Goal: Use online tool/utility: Utilize a website feature to perform a specific function

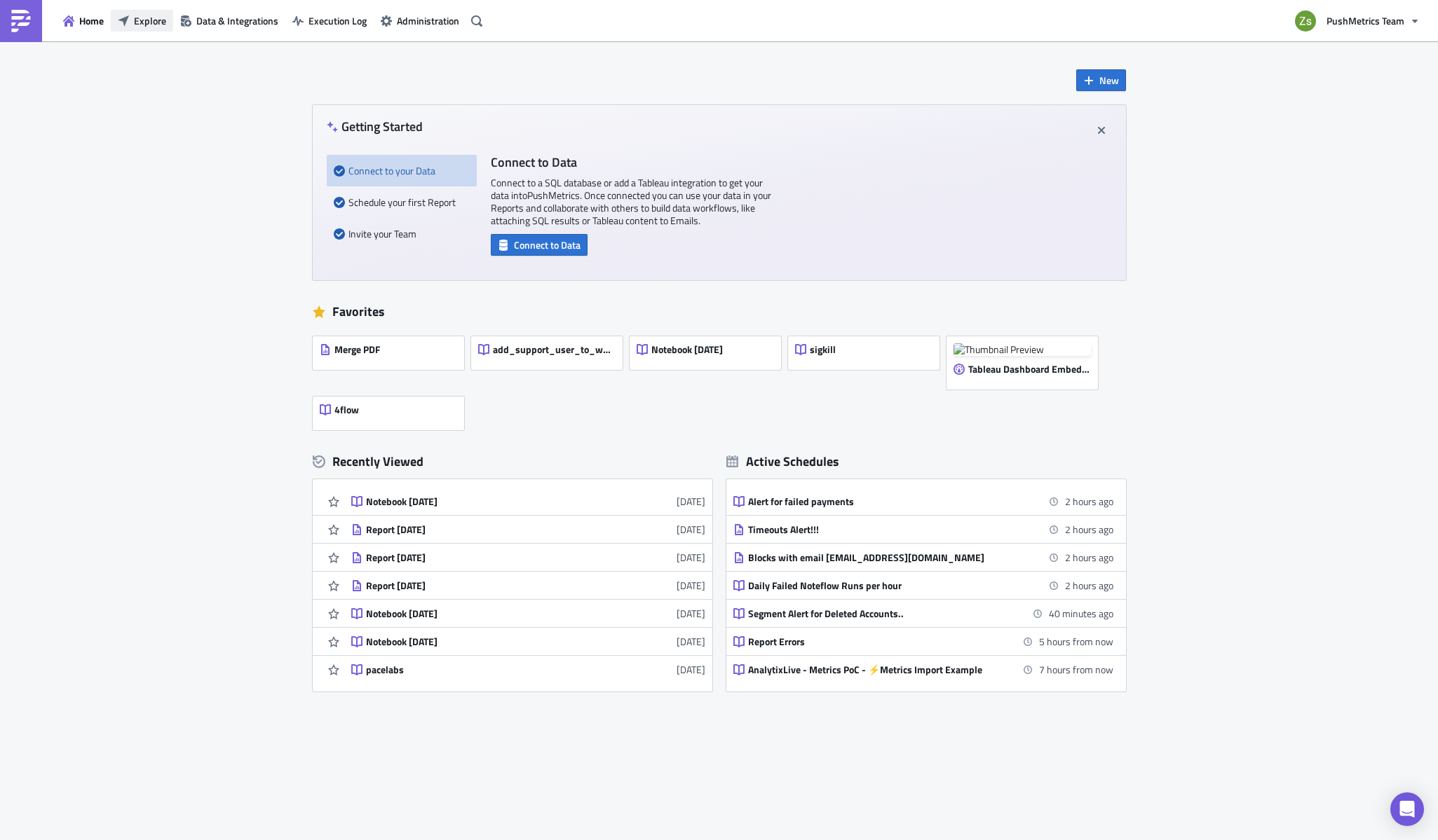
click at [166, 11] on button "Explore" at bounding box center [141, 20] width 62 height 22
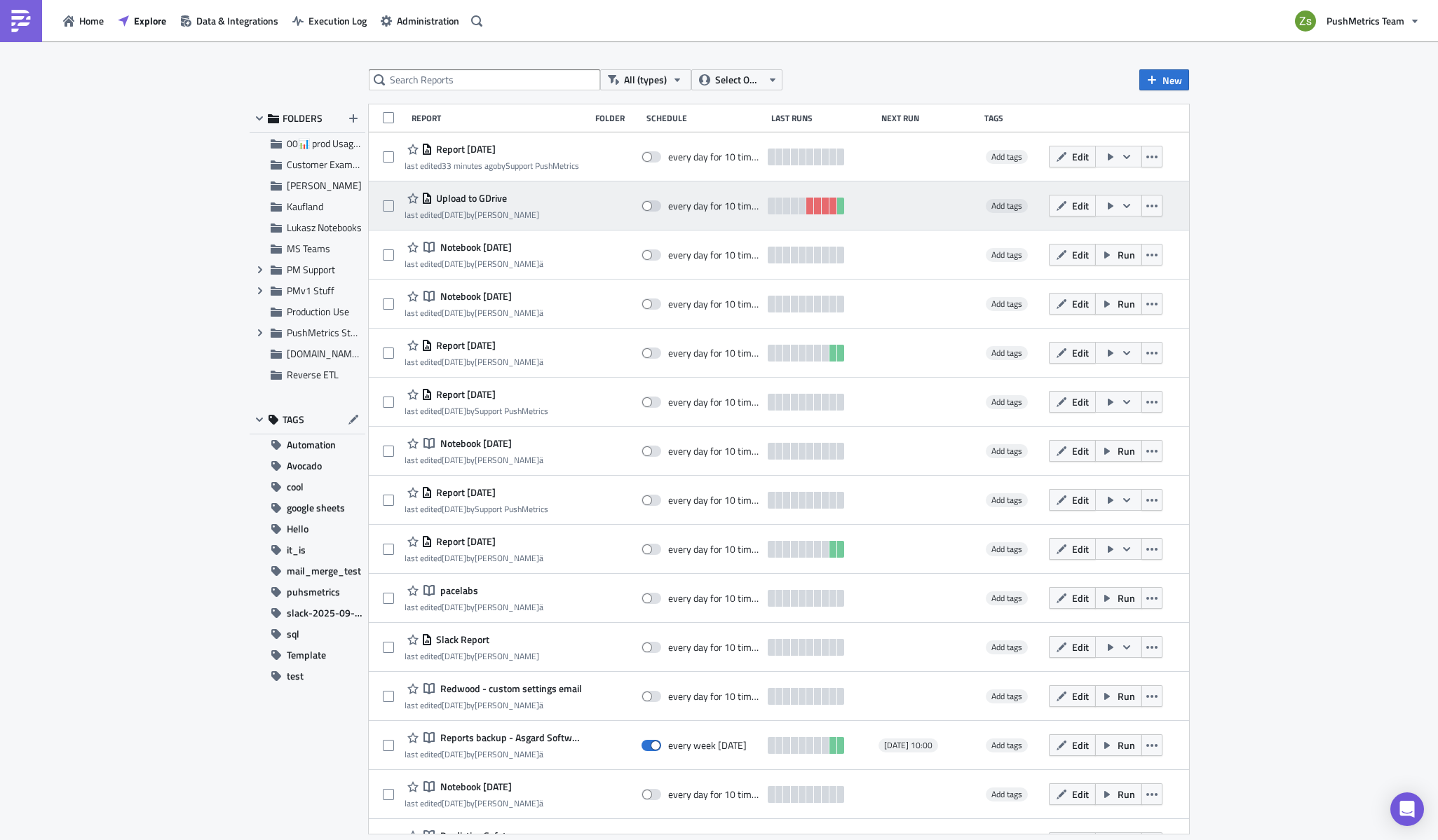
click at [476, 197] on span "Upload to GDrive" at bounding box center [469, 198] width 74 height 13
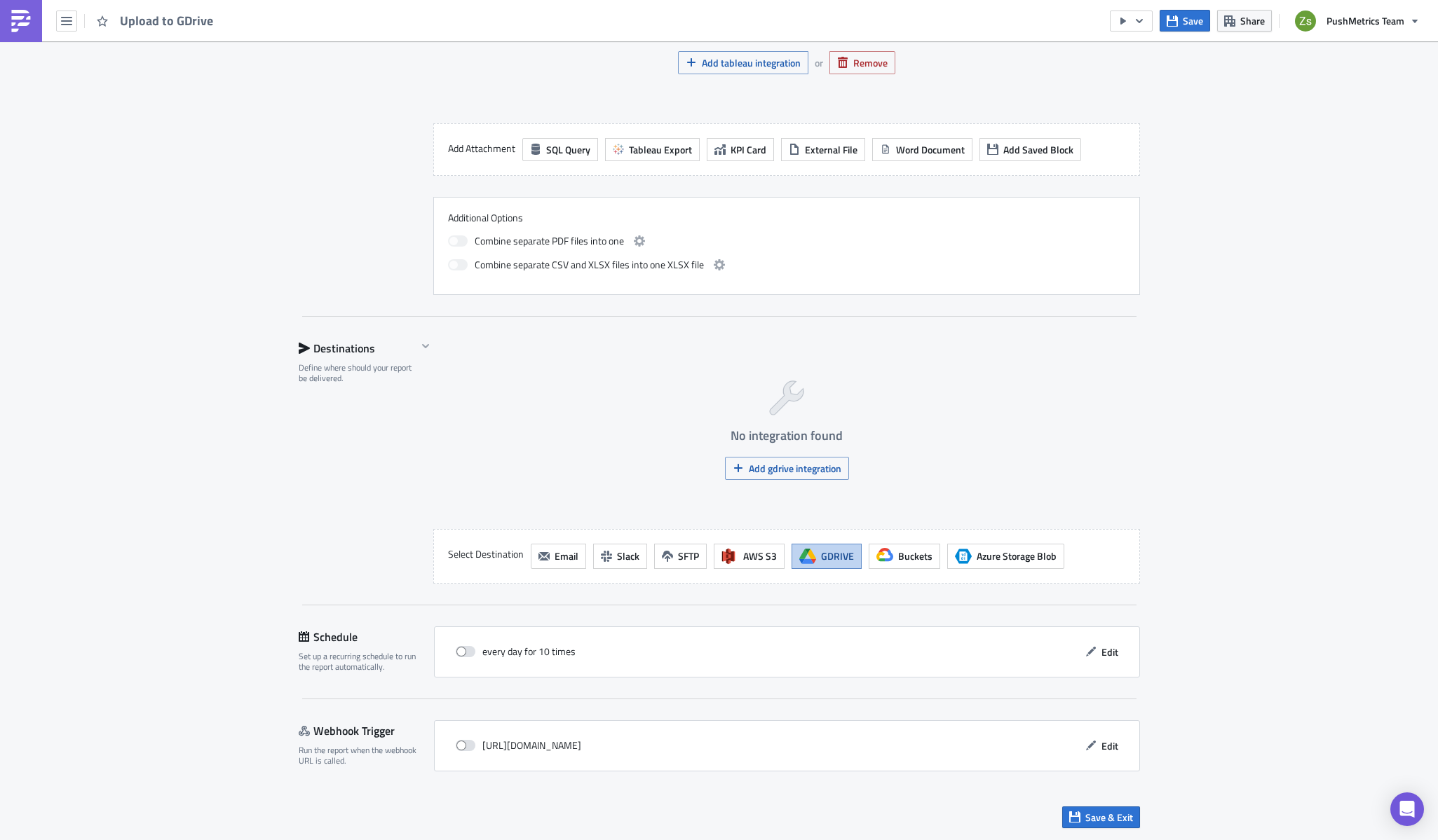
scroll to position [477, 0]
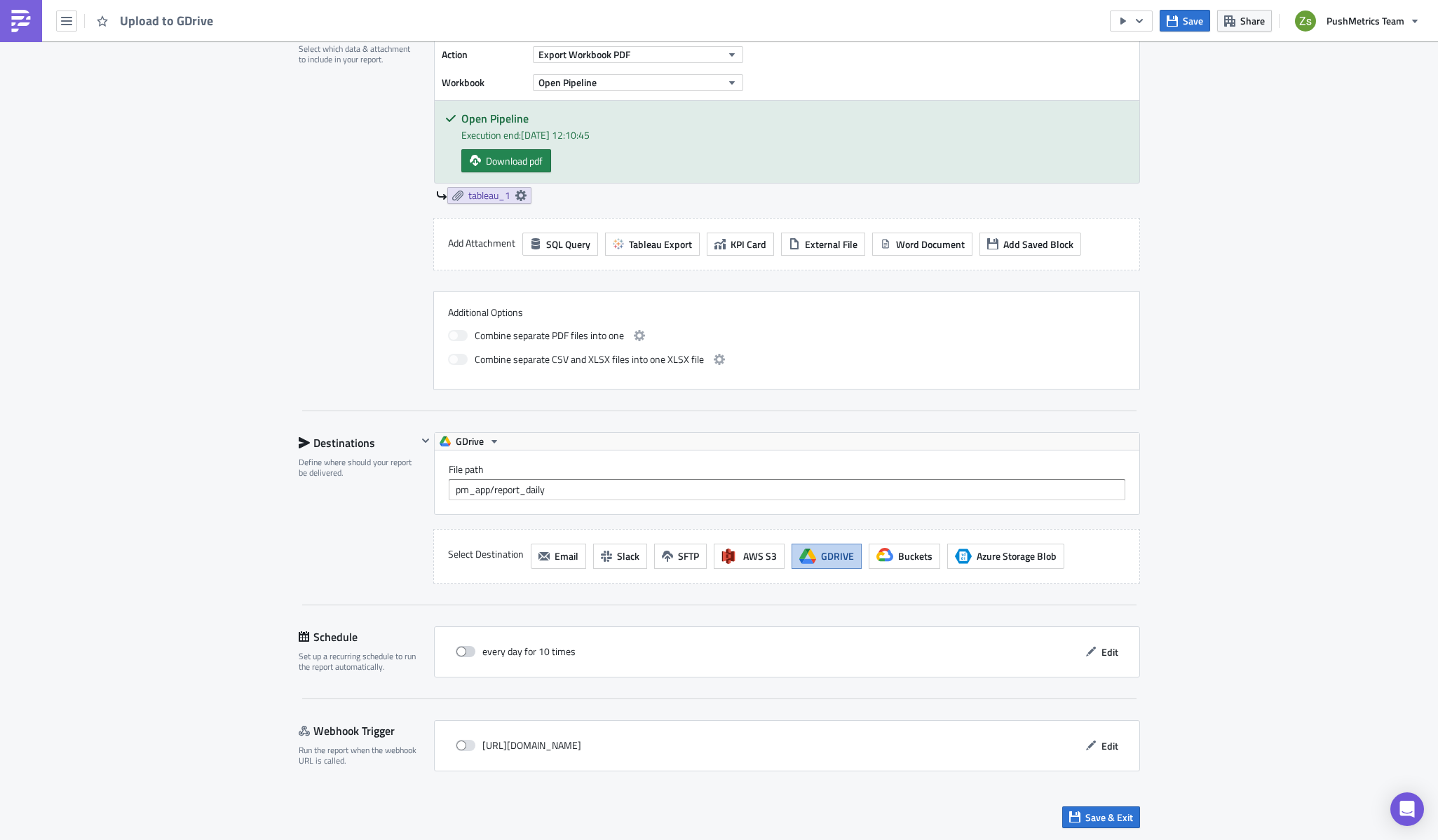
click at [459, 657] on span at bounding box center [465, 651] width 20 height 11
click at [459, 657] on input "checkbox" at bounding box center [463, 652] width 9 height 9
checkbox input "true"
click at [1109, 824] on span "Save & Exit" at bounding box center [1108, 817] width 47 height 15
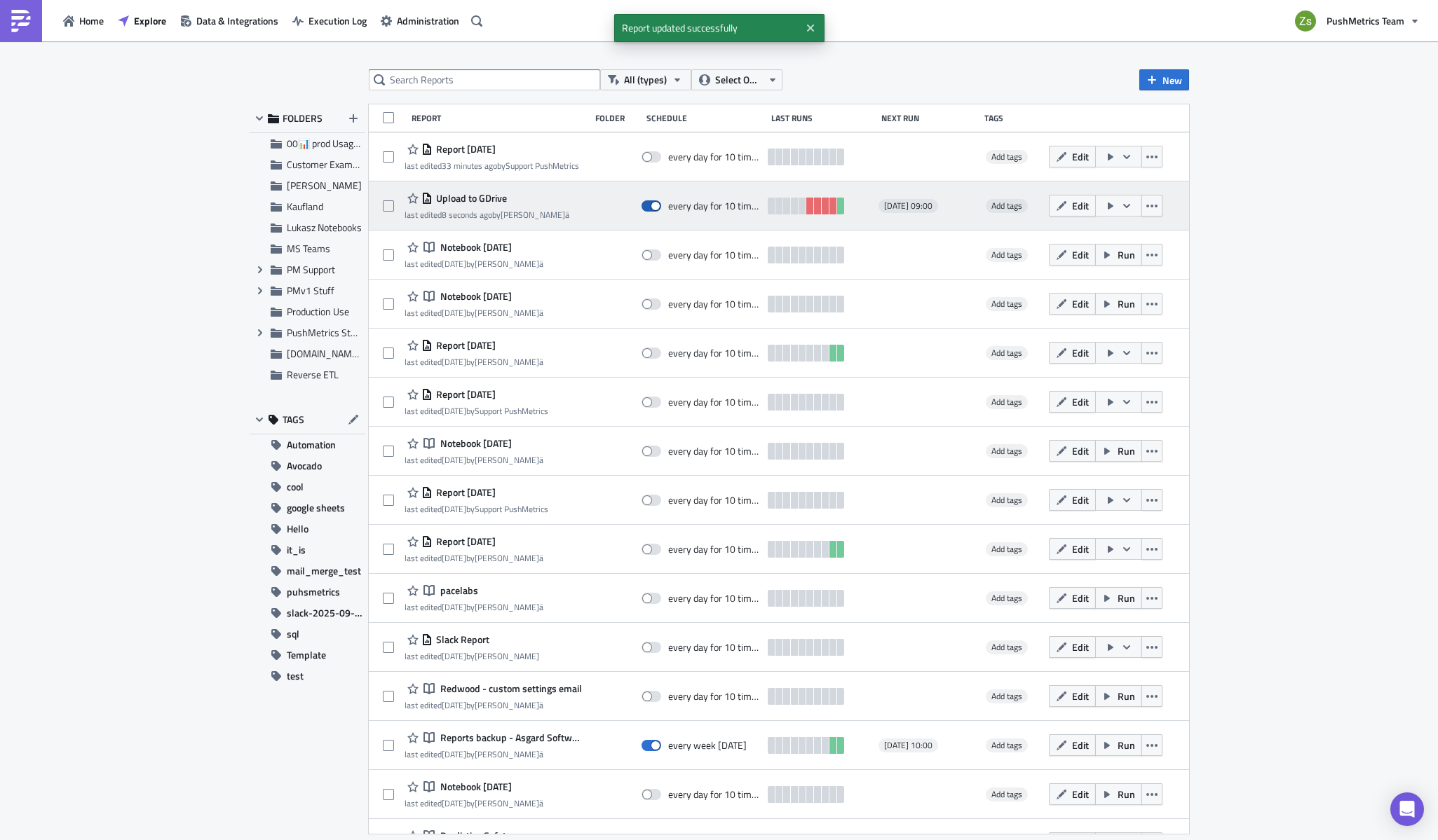
click at [652, 211] on span at bounding box center [651, 205] width 20 height 11
click at [652, 211] on input "checkbox" at bounding box center [649, 206] width 9 height 9
checkbox input "false"
click at [474, 197] on span "Upload to GDrive" at bounding box center [469, 198] width 74 height 13
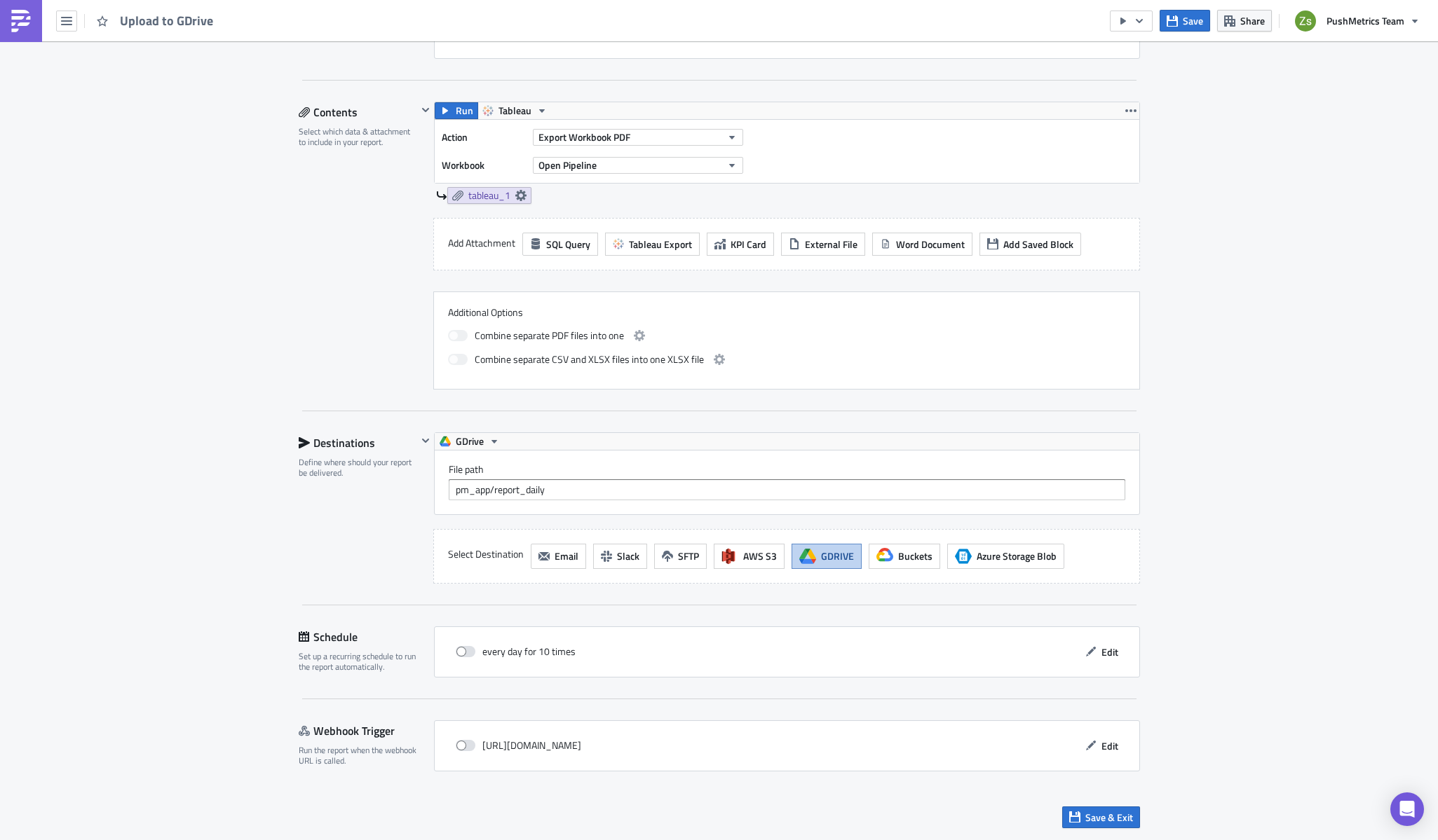
scroll to position [477, 0]
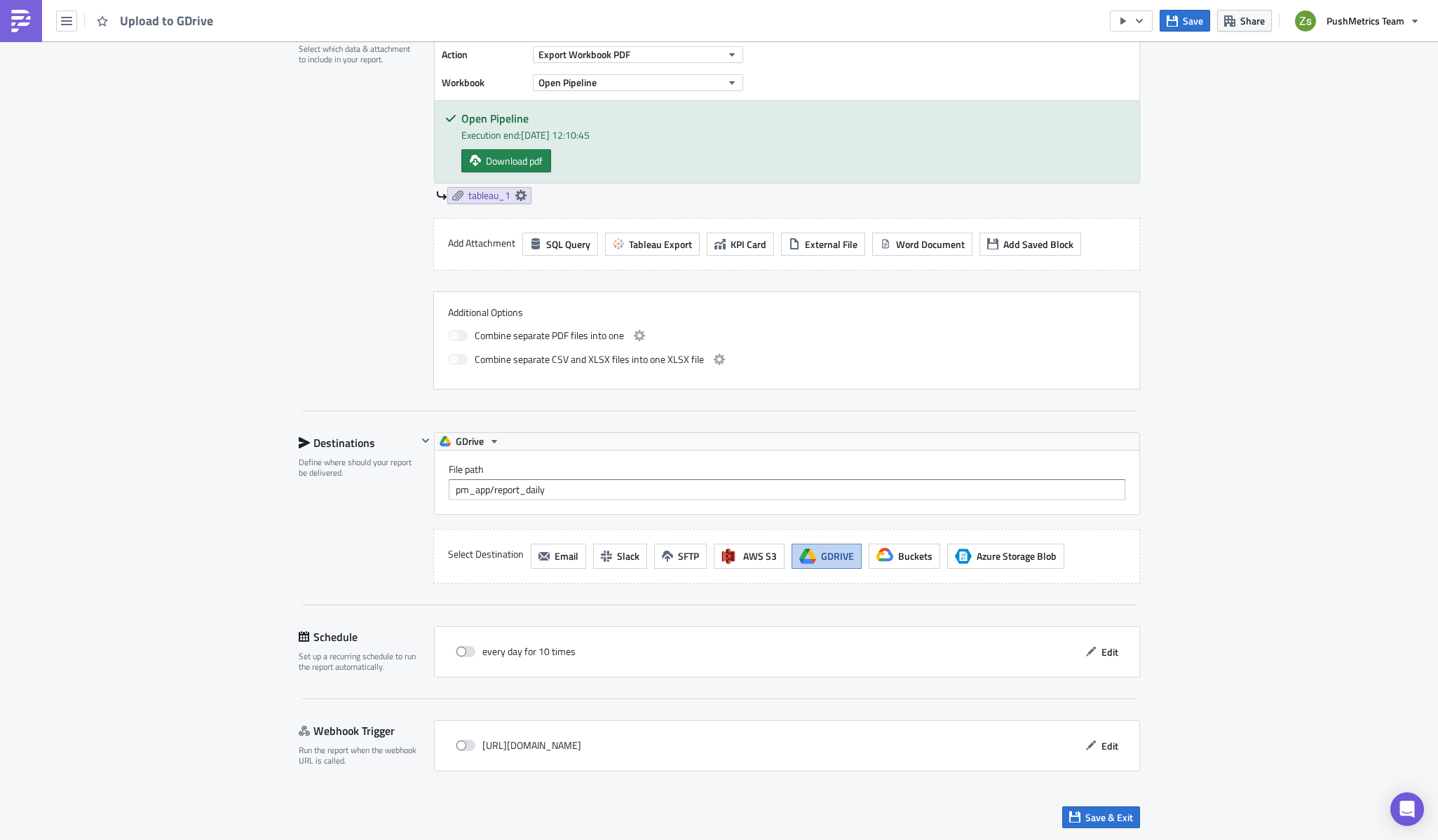
click at [1298, 148] on div "Execution Log Edit " Upload to GDrive " Settings Configure the basics of your r…" at bounding box center [719, 204] width 1438 height 1278
click at [23, 17] on img at bounding box center [21, 21] width 22 height 22
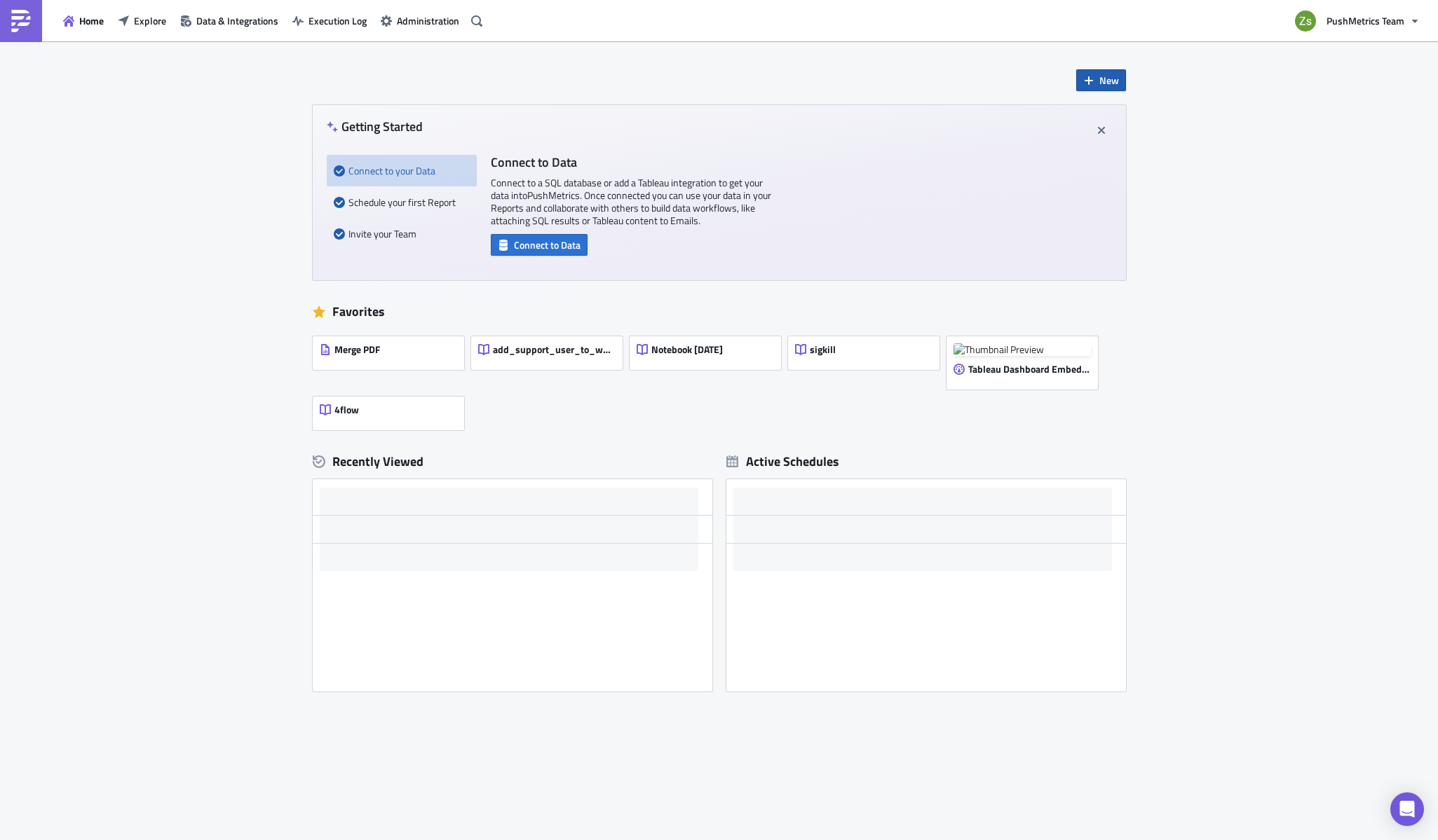
click at [1115, 83] on span "New" at bounding box center [1108, 80] width 20 height 15
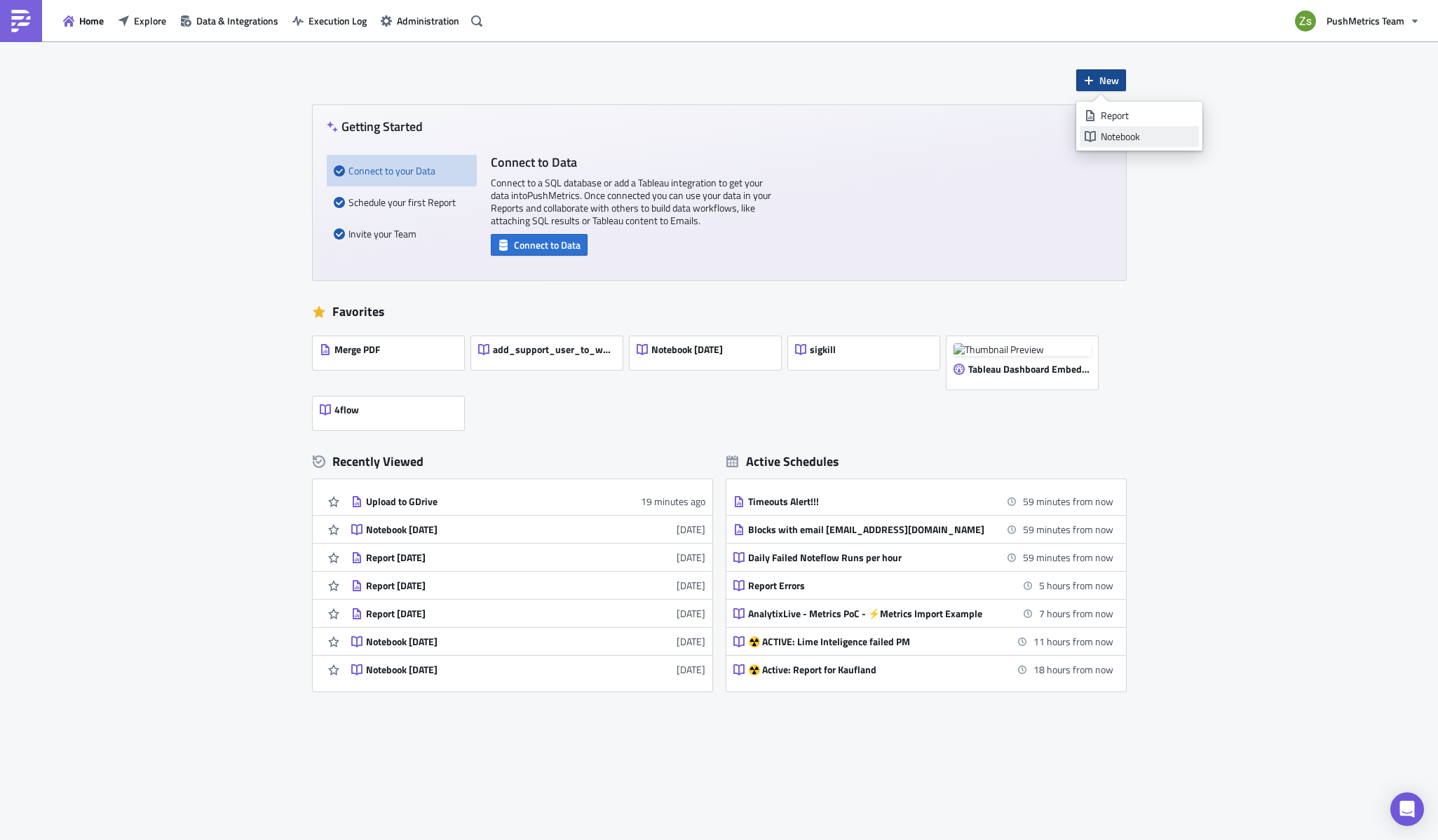
click at [1141, 136] on div "Notebook" at bounding box center [1147, 136] width 93 height 14
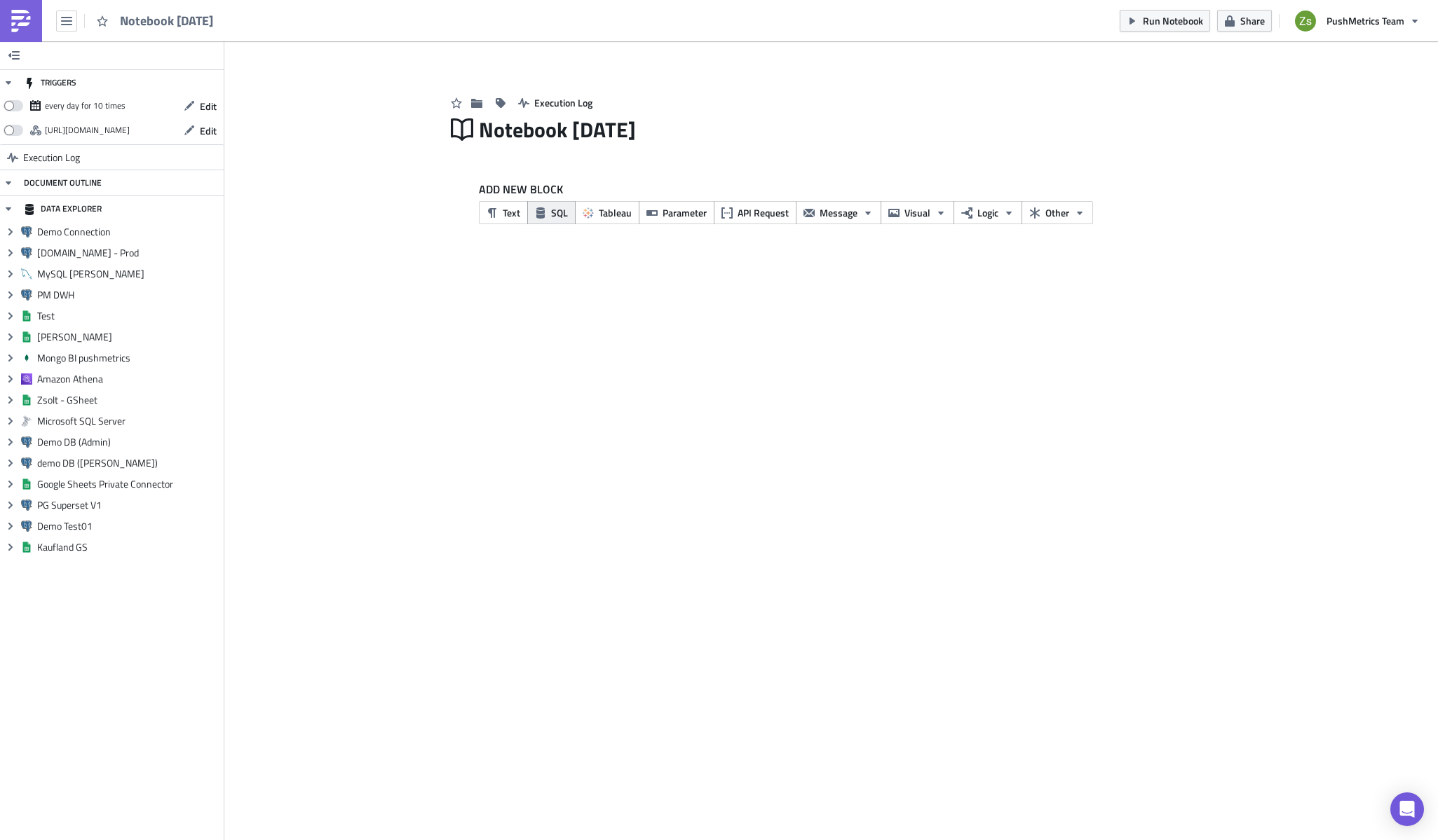
click at [546, 211] on button "SQL" at bounding box center [551, 212] width 48 height 23
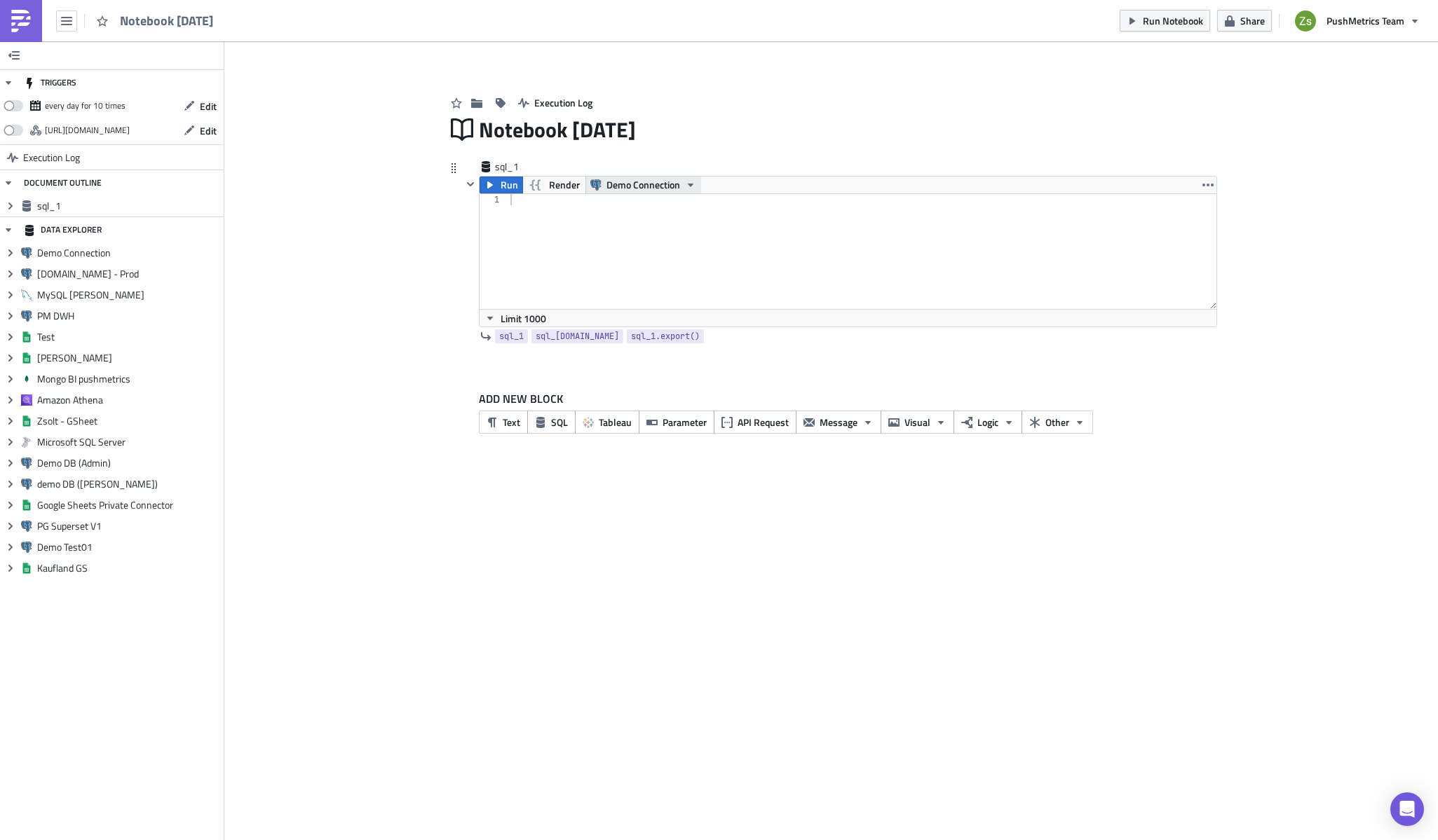
click at [681, 180] on button "Demo Connection" at bounding box center [644, 185] width 116 height 17
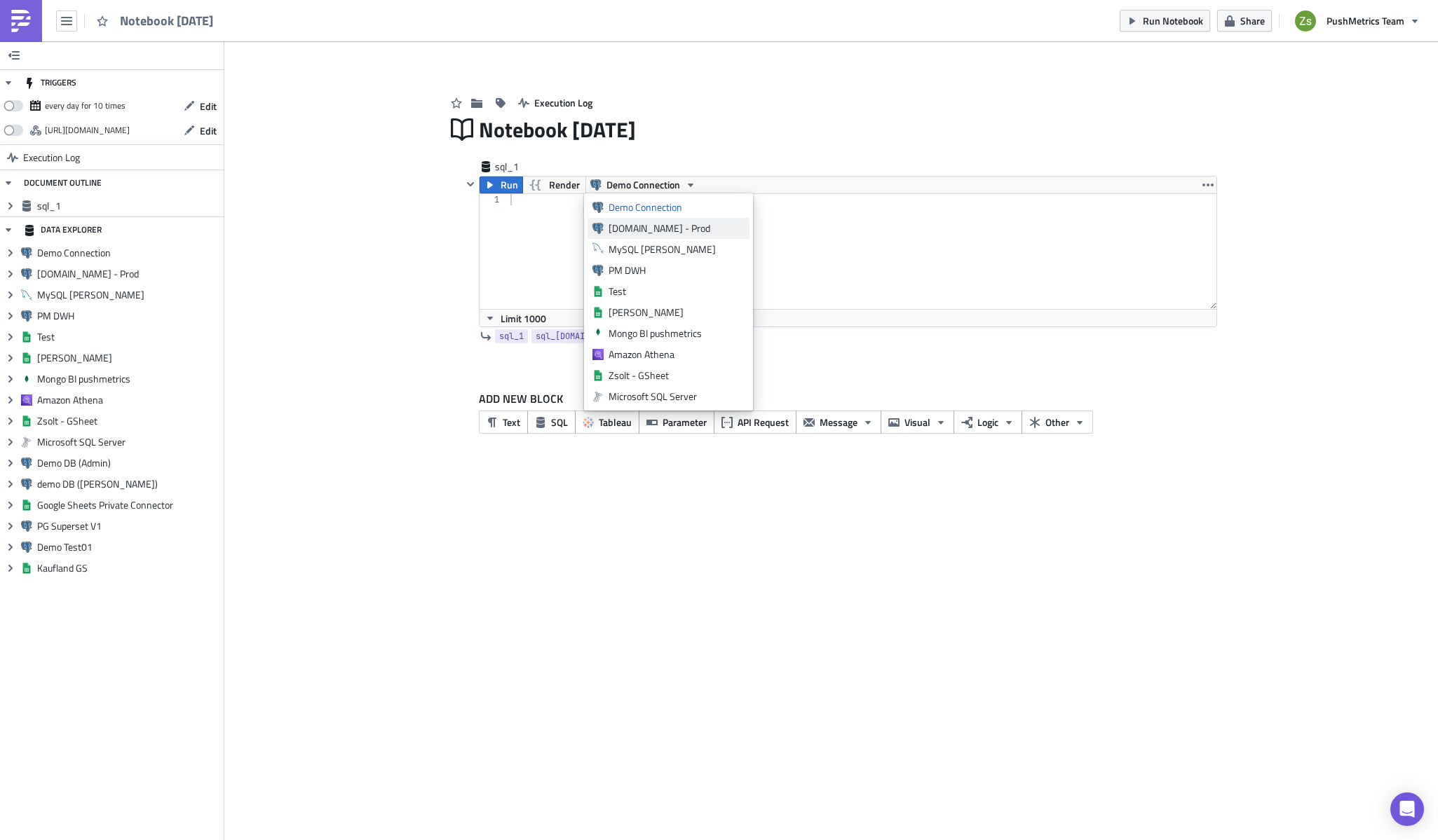
click at [669, 227] on div "[DOMAIN_NAME] - Prod" at bounding box center [676, 229] width 136 height 14
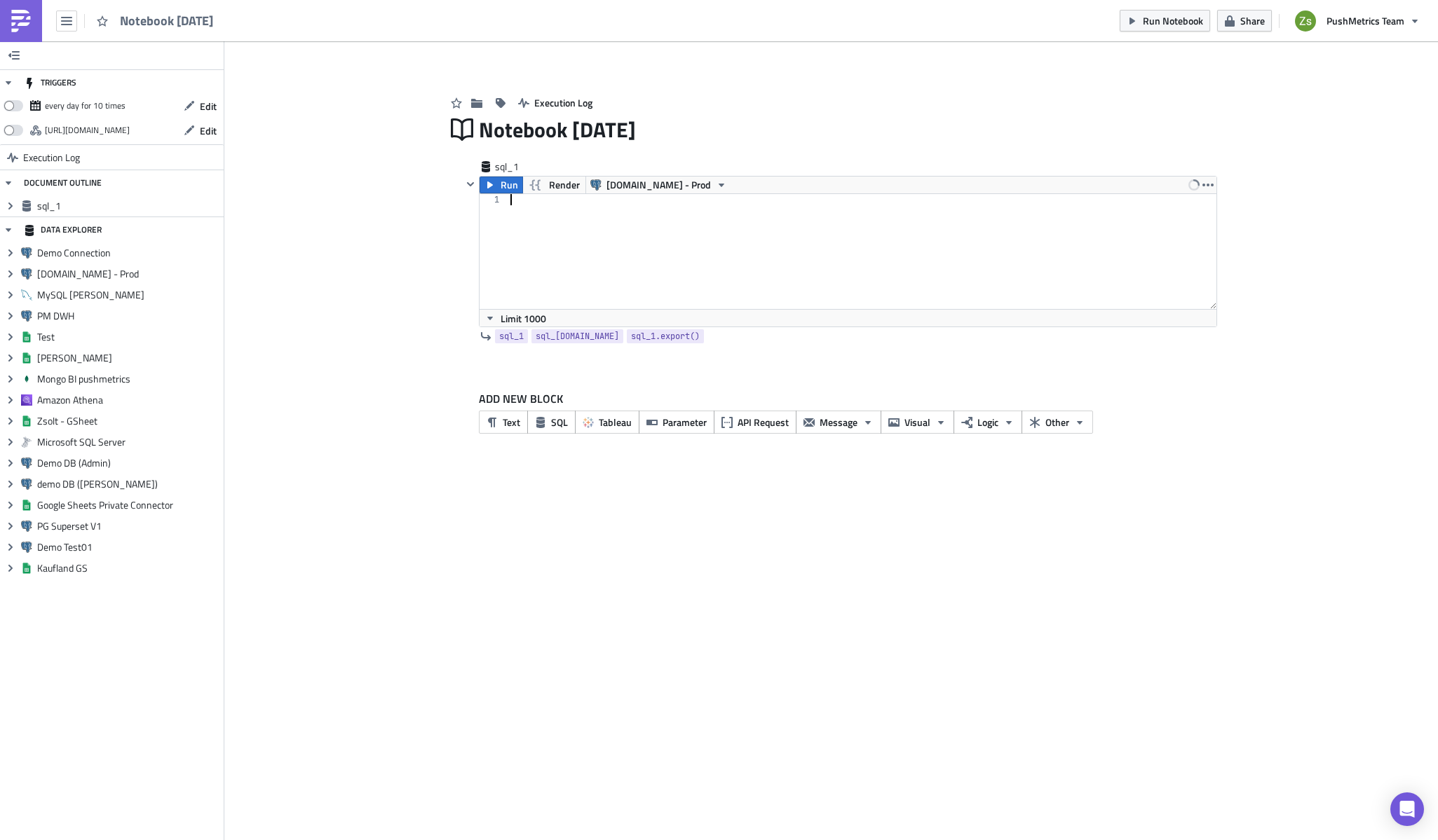
click at [669, 227] on div at bounding box center [862, 262] width 709 height 137
type textarea "select * from organization where lower(name) like '%zeta%';"
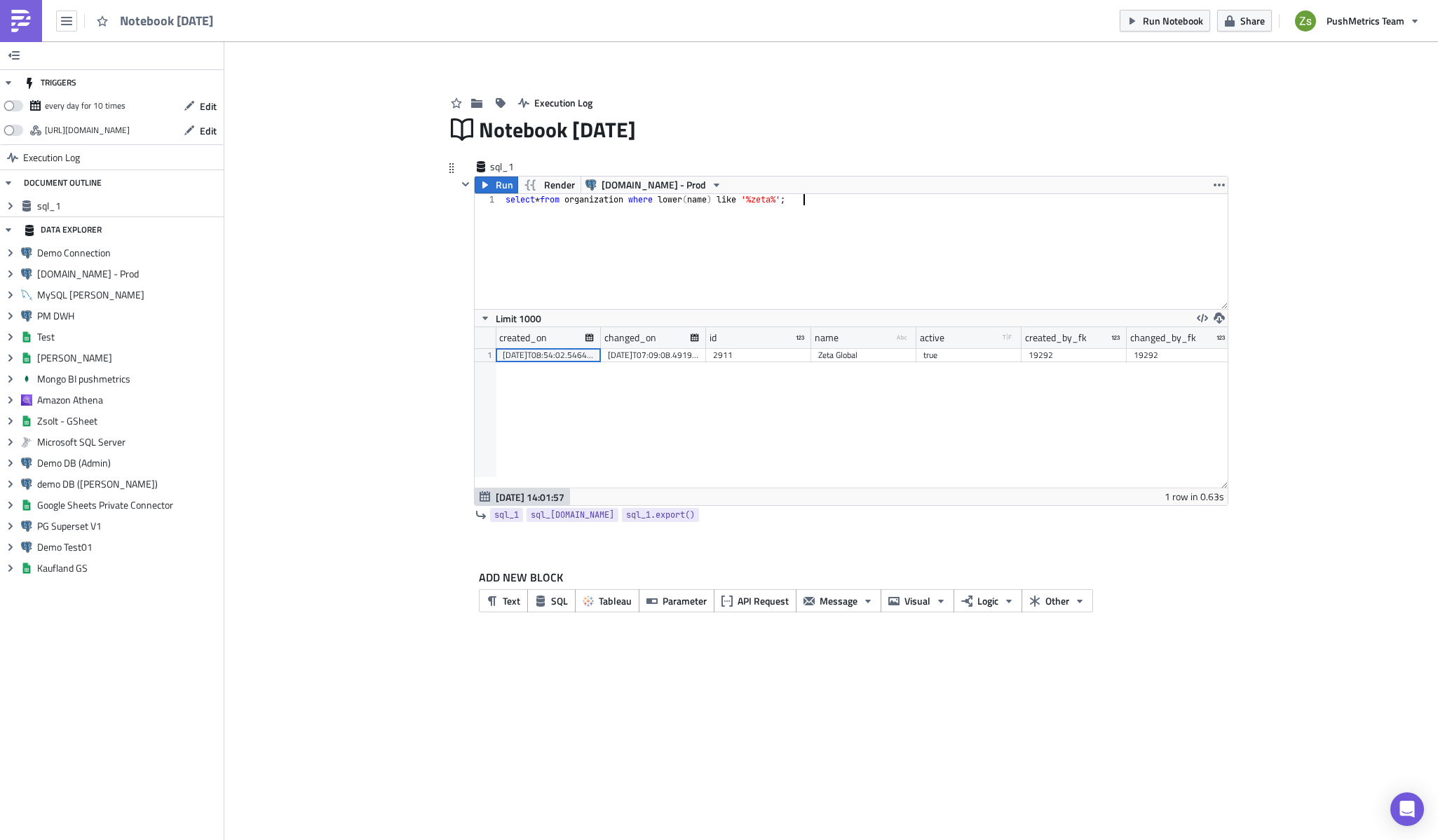
scroll to position [0, 0]
click at [735, 357] on div "2911" at bounding box center [759, 355] width 91 height 14
click at [739, 296] on div "select * from organization where lower ( name ) like '%zeta%' ;" at bounding box center [866, 262] width 725 height 137
paste textarea "2911"
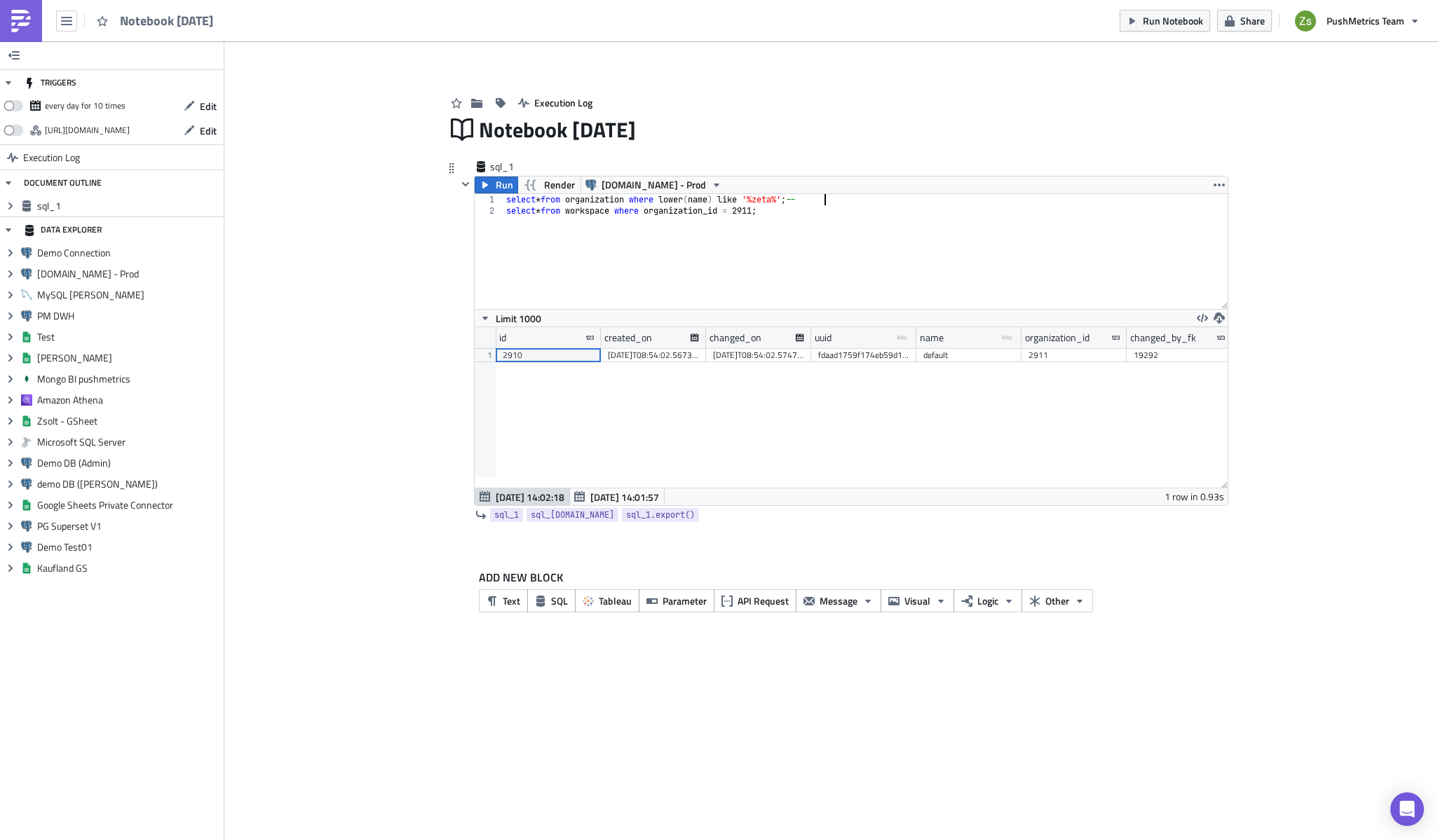
paste textarea "2911"
click at [576, 357] on div "2910" at bounding box center [549, 355] width 91 height 14
click at [807, 222] on div "select * from organization where lower ( name ) like '%zeta%' ; -- 2911 select …" at bounding box center [866, 262] width 725 height 137
paste textarea "2910"
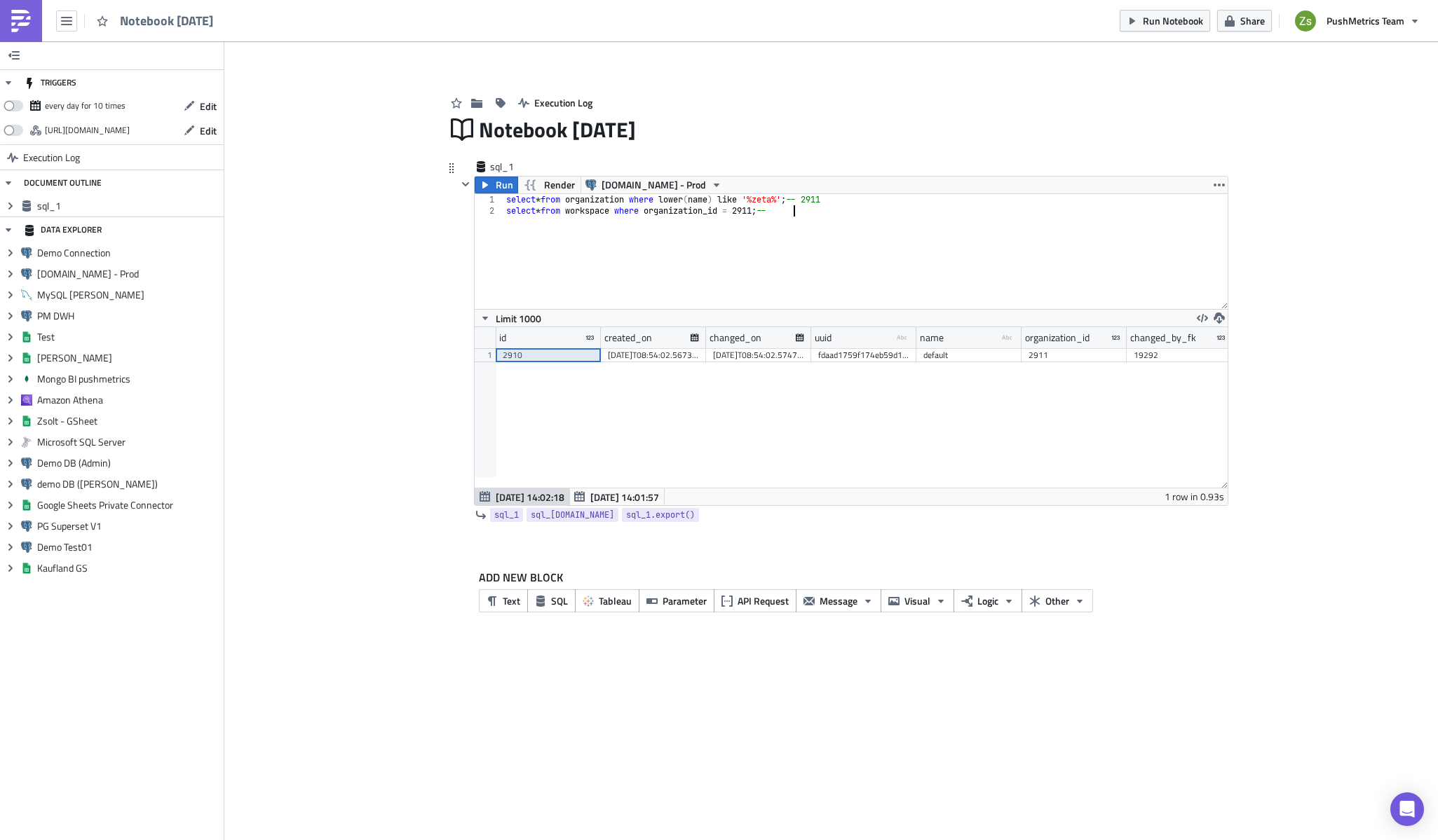
type textarea "select * from workspace where organization_id = 2911; -- 2910"
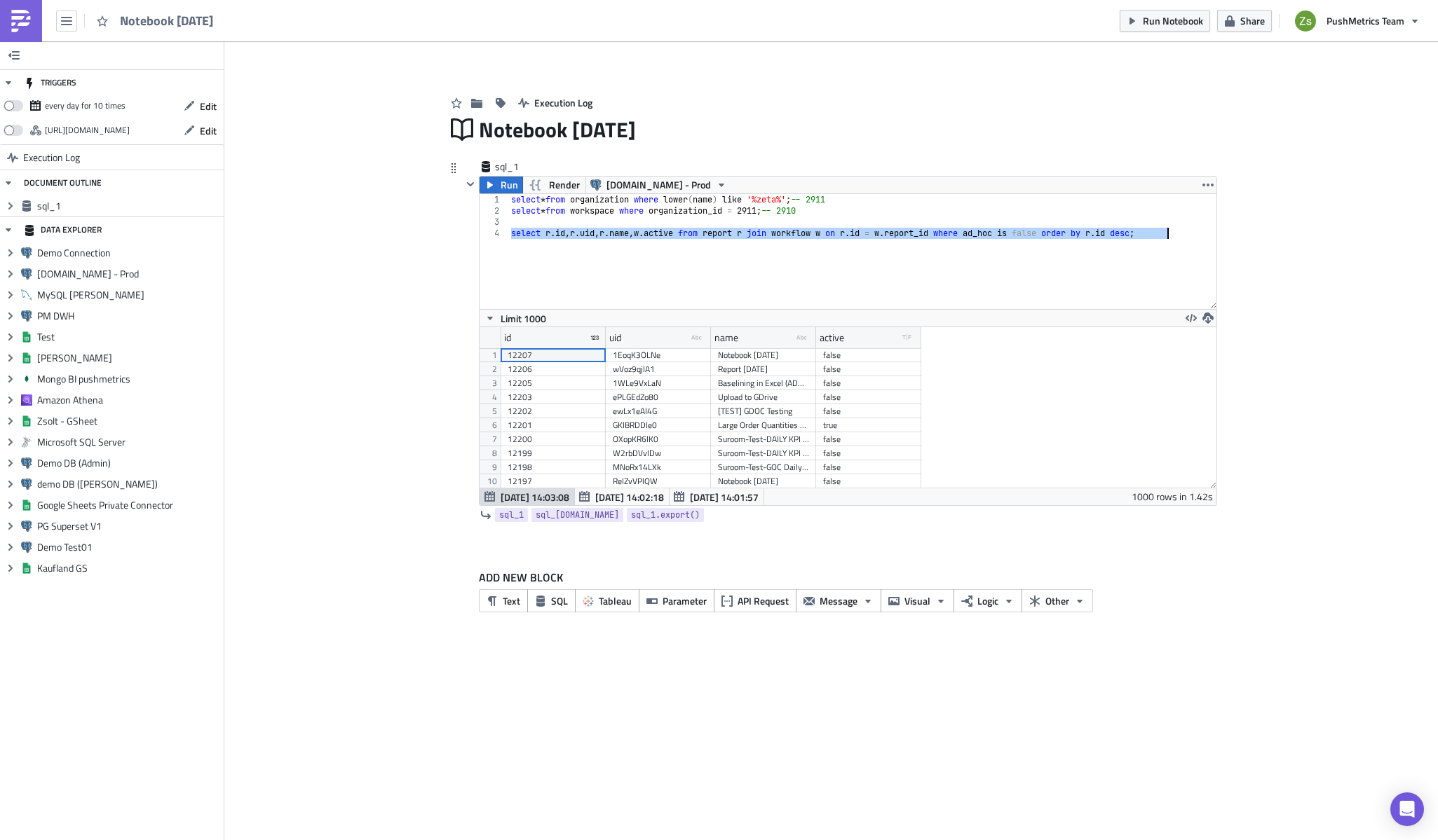
scroll to position [160, 736]
click at [1068, 245] on div "select * from organization where lower ( name ) like '%zeta%' ; -- 2911 select …" at bounding box center [862, 251] width 708 height 115
click at [1068, 234] on div "select * from organization where lower ( name ) like '%zeta%' ; -- 2911 select …" at bounding box center [862, 262] width 708 height 137
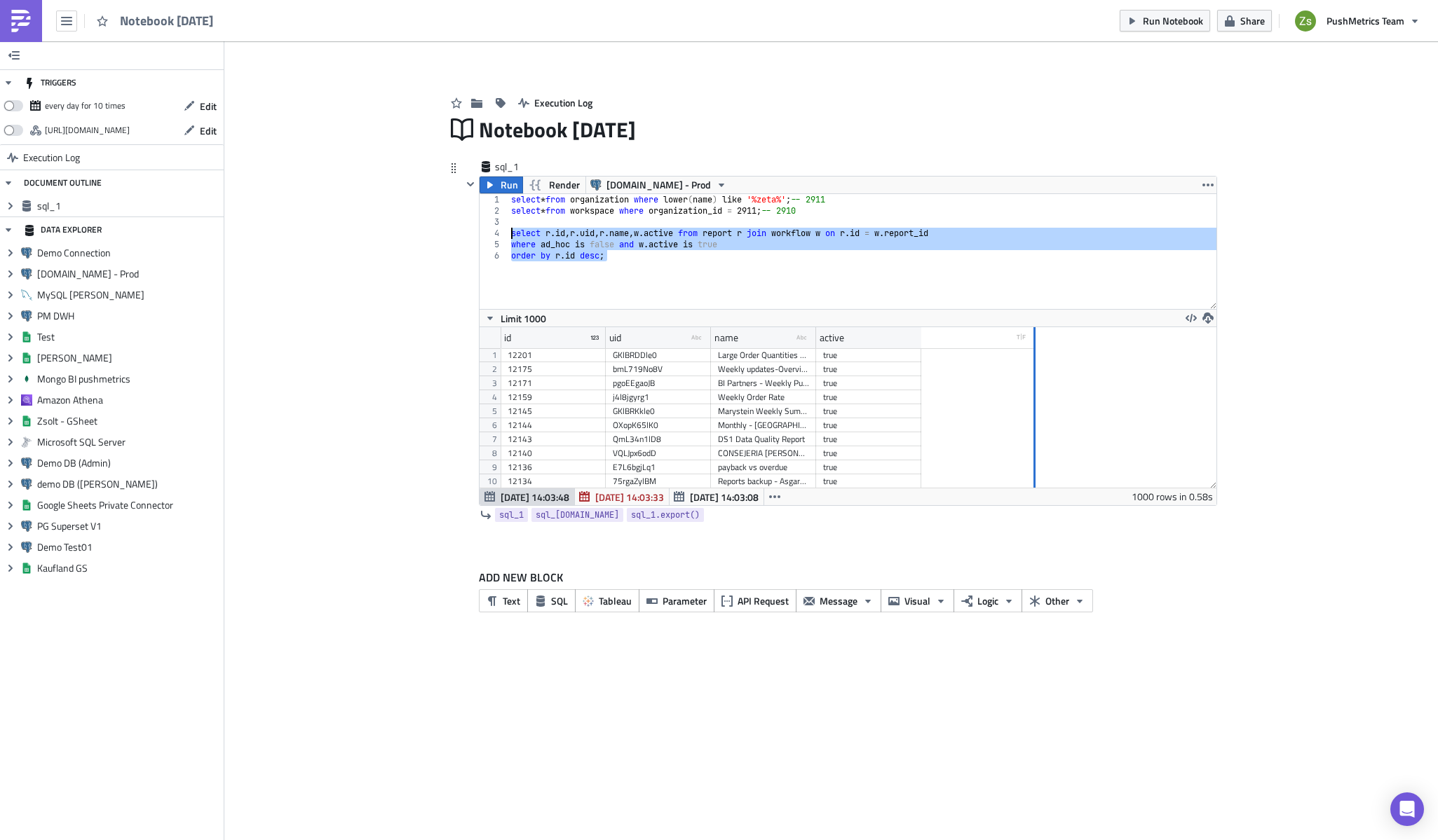
drag, startPoint x: 920, startPoint y: 337, endPoint x: 1035, endPoint y: 340, distance: 115.0
click at [1035, 340] on div at bounding box center [1034, 338] width 2 height 22
click at [818, 249] on div "select * from organization where lower ( name ) like '%zeta%' ; -- 2911 select …" at bounding box center [862, 251] width 708 height 115
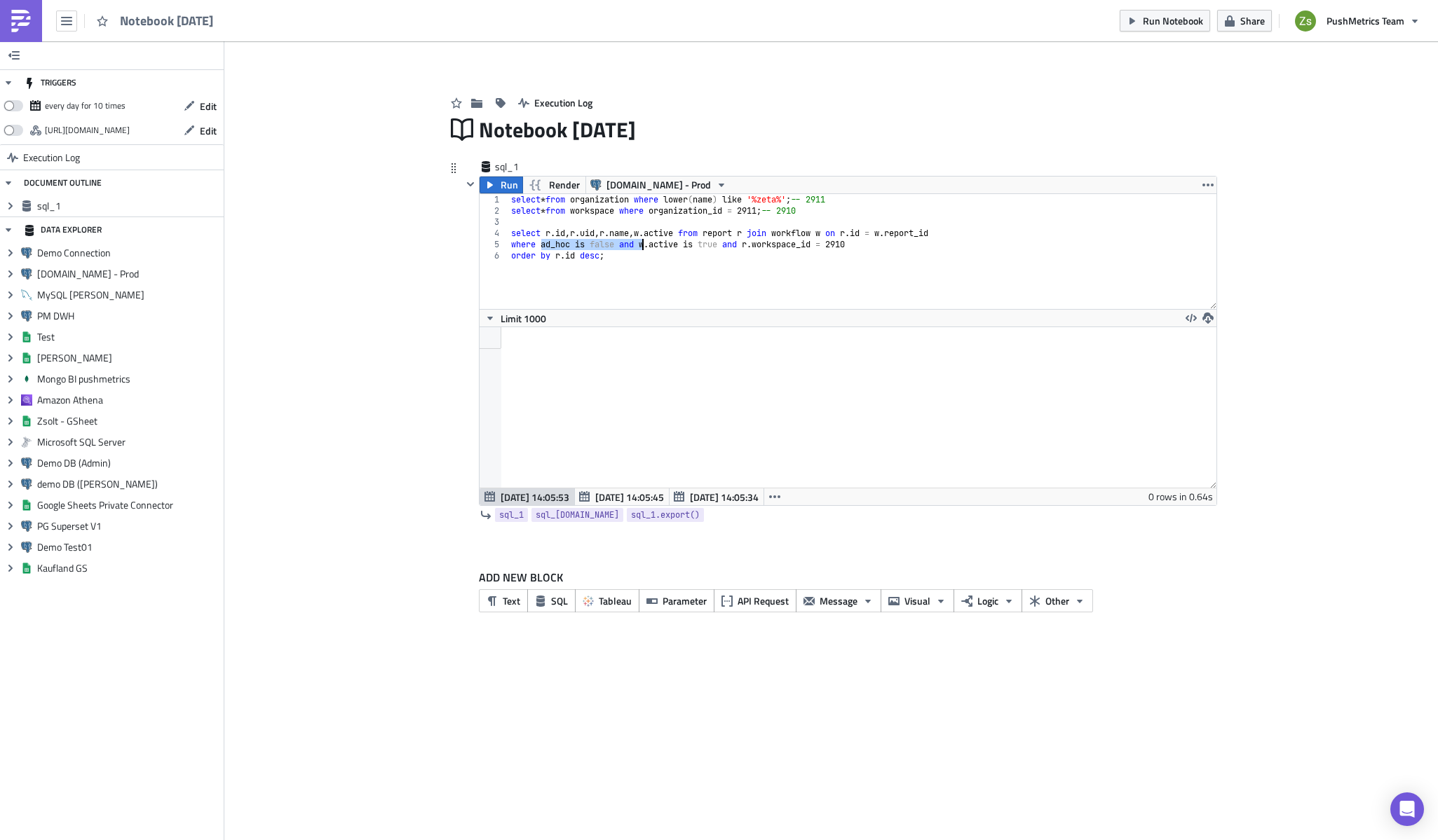
type textarea "select [DOMAIN_NAME], [DOMAIN_NAME], [DOMAIN_NAME], [PERSON_NAME][DOMAIN_NAME] …"
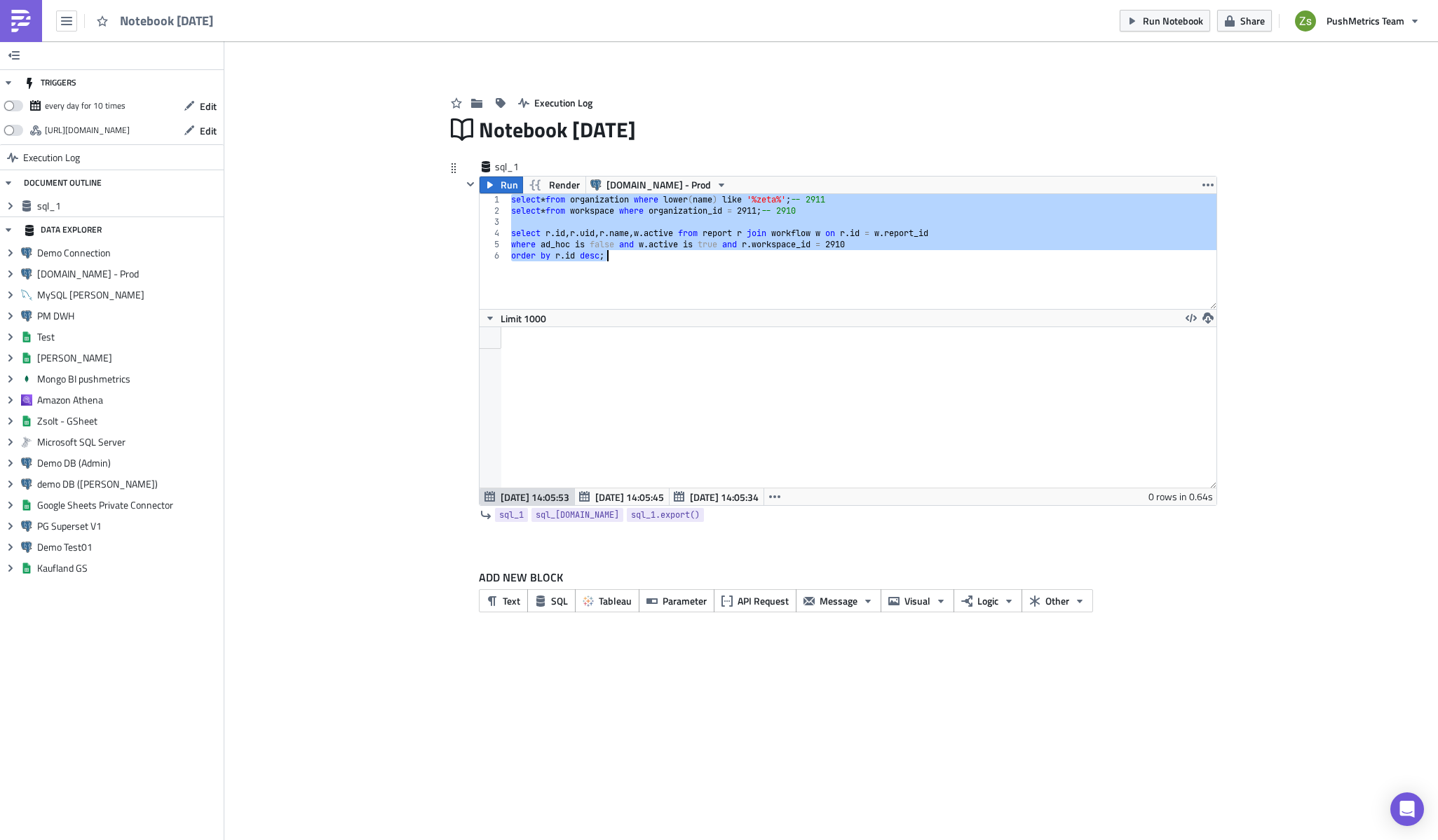
click at [730, 287] on div "select * from organization where lower ( name ) like '%zeta%' ; -- 2911 select …" at bounding box center [862, 251] width 708 height 115
type textarea "order by [DOMAIN_NAME] desc;"
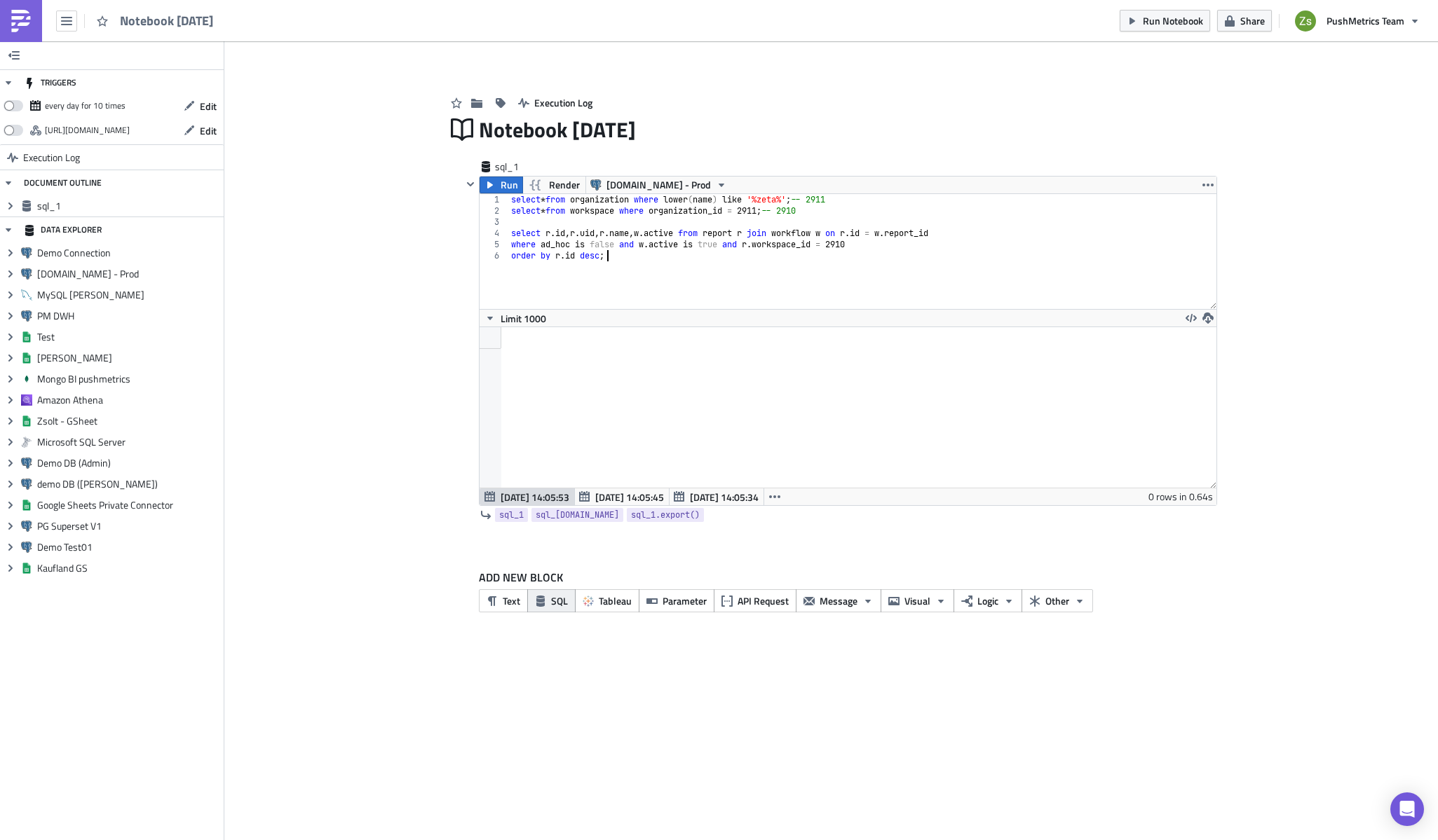
click at [544, 596] on icon "button" at bounding box center [540, 601] width 11 height 11
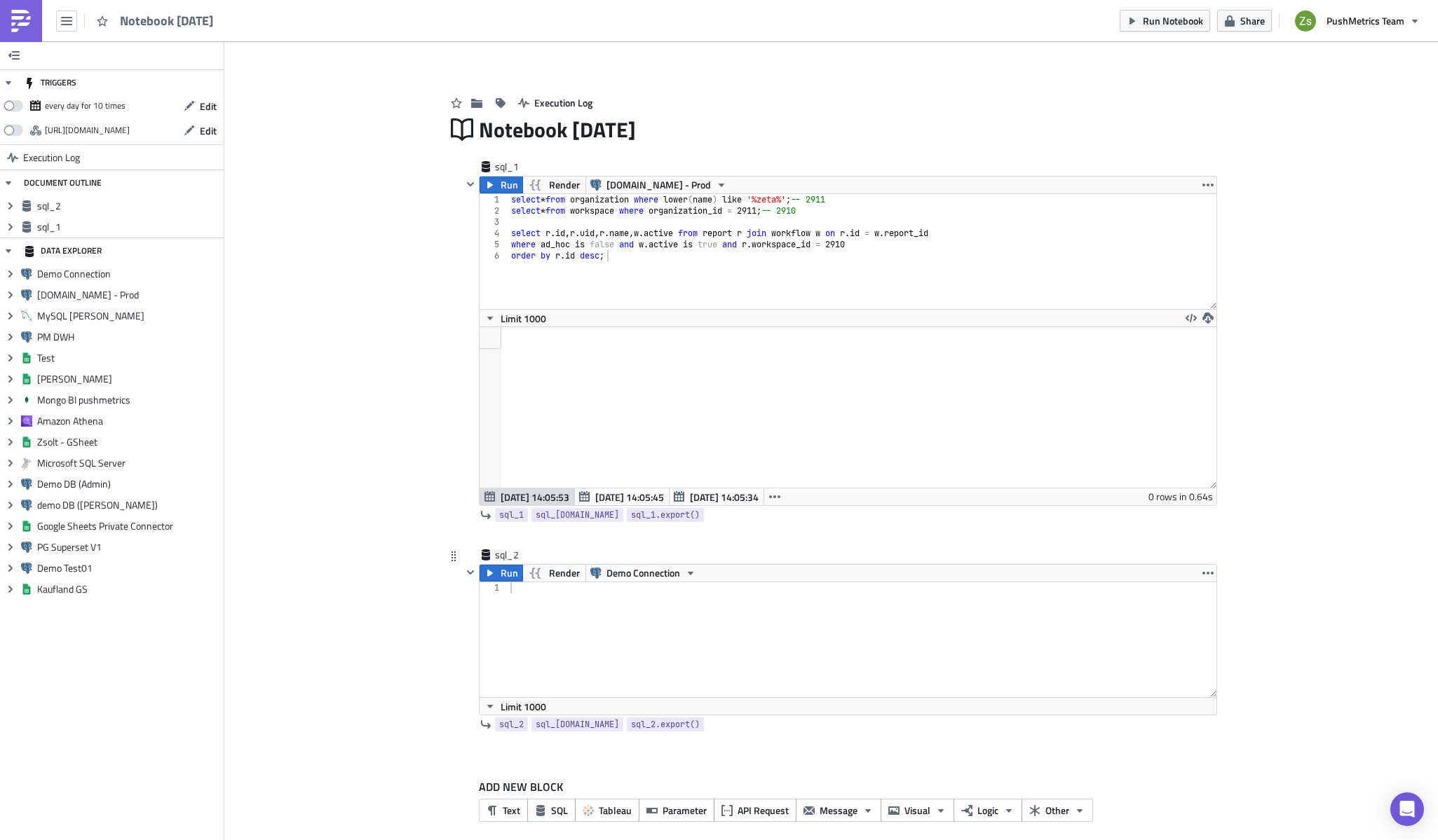
click at [609, 560] on div "sql_2" at bounding box center [839, 556] width 755 height 16
click at [629, 574] on span "Demo Connection" at bounding box center [643, 574] width 73 height 17
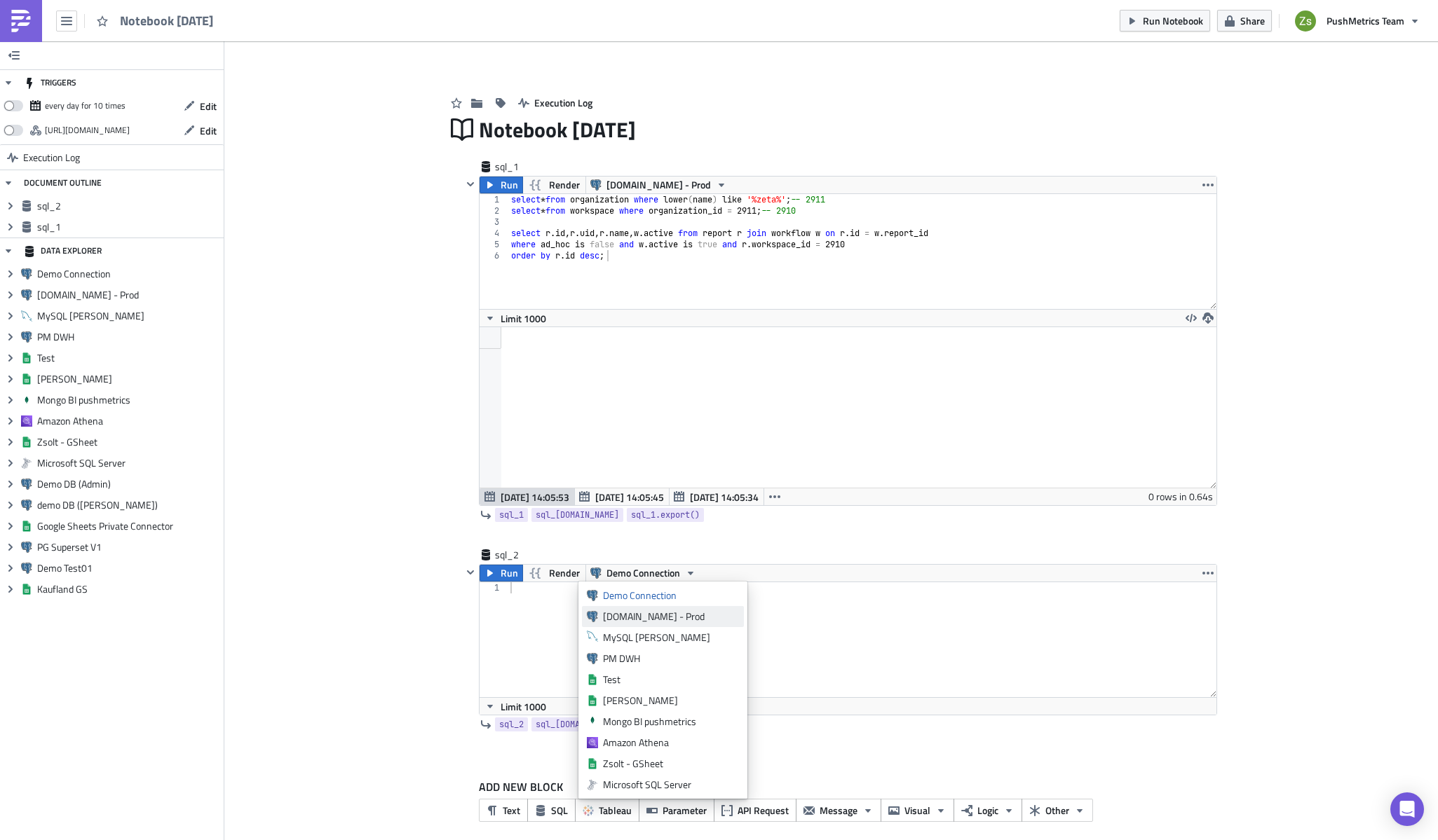
click at [629, 622] on div "[DOMAIN_NAME] - Prod" at bounding box center [671, 617] width 136 height 14
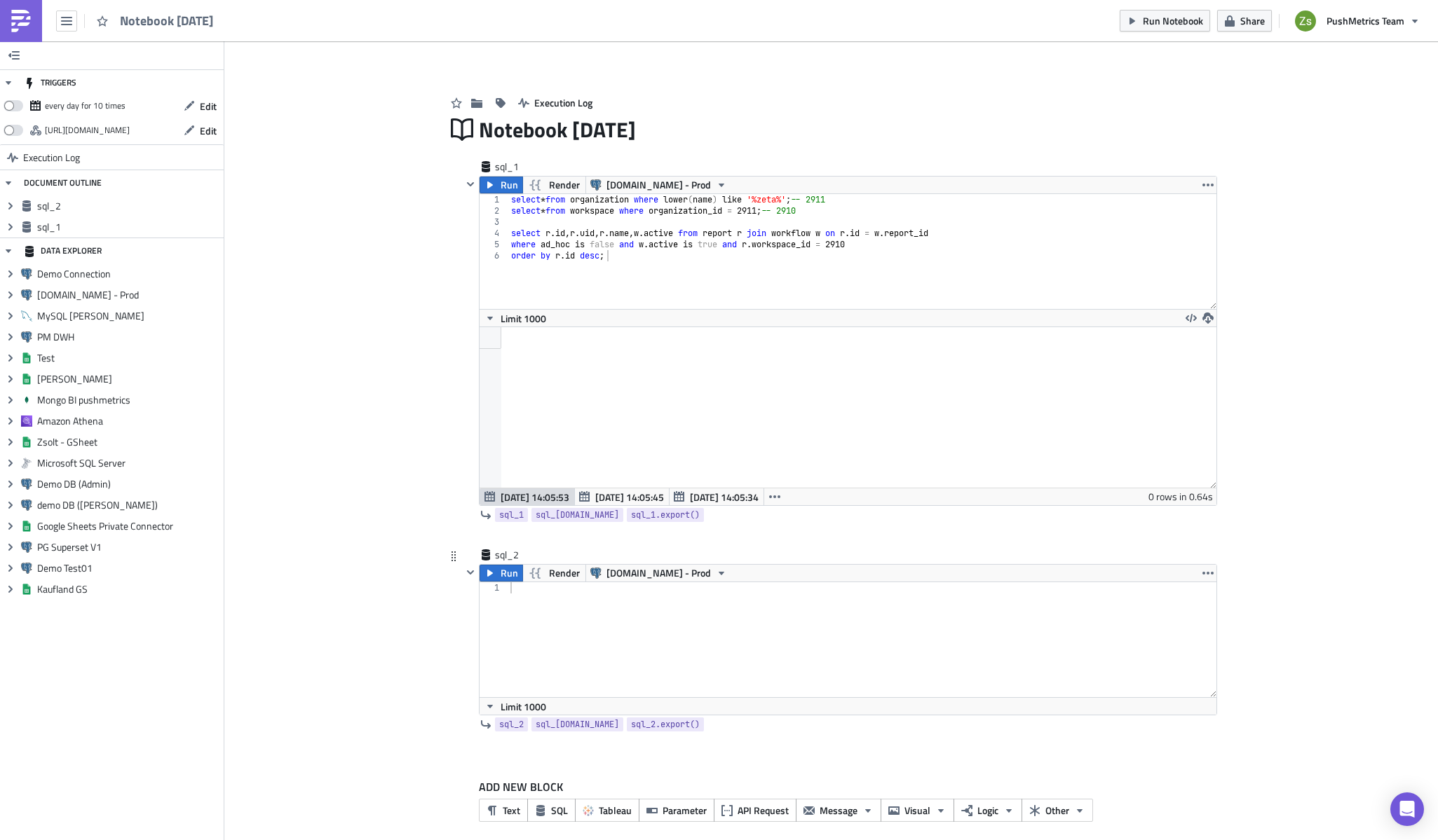
click at [801, 616] on div at bounding box center [862, 650] width 709 height 137
click at [826, 662] on div at bounding box center [862, 650] width 709 height 137
click at [679, 642] on div at bounding box center [862, 650] width 709 height 137
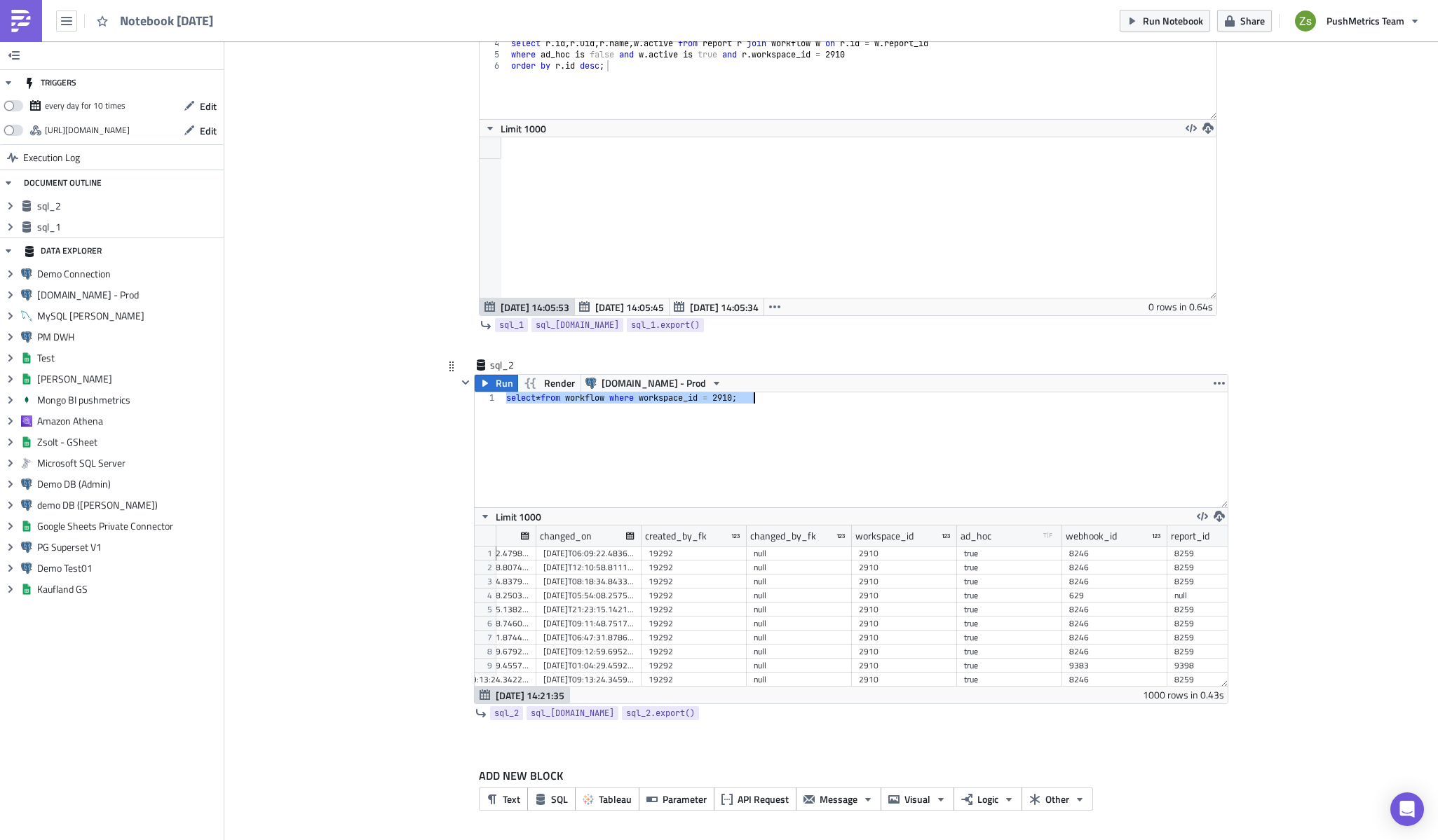
scroll to position [0, 1171]
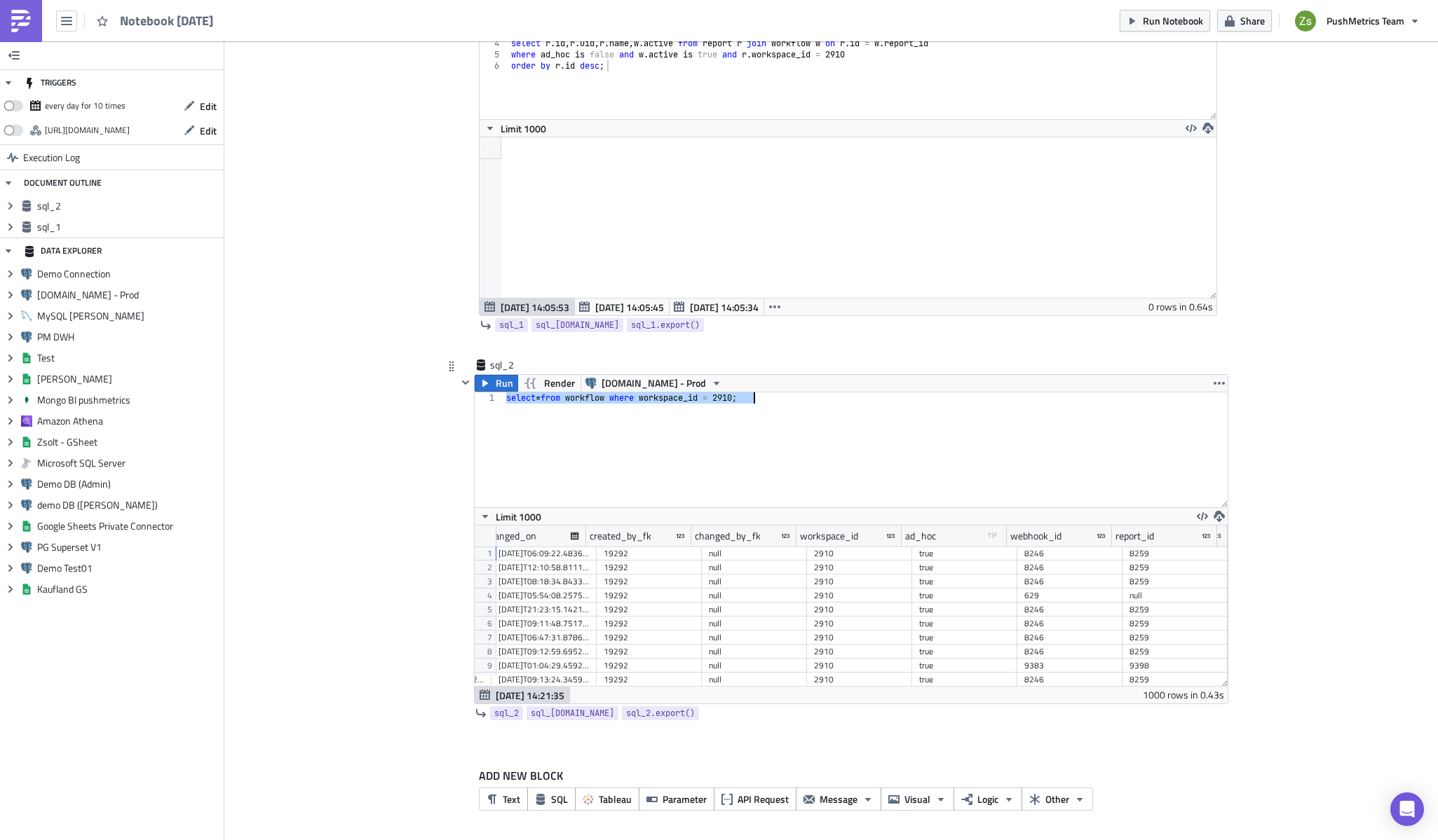
type textarea "select * from workflow where workspace_id = 2910;"
click at [1037, 556] on div "8246" at bounding box center [1070, 554] width 91 height 14
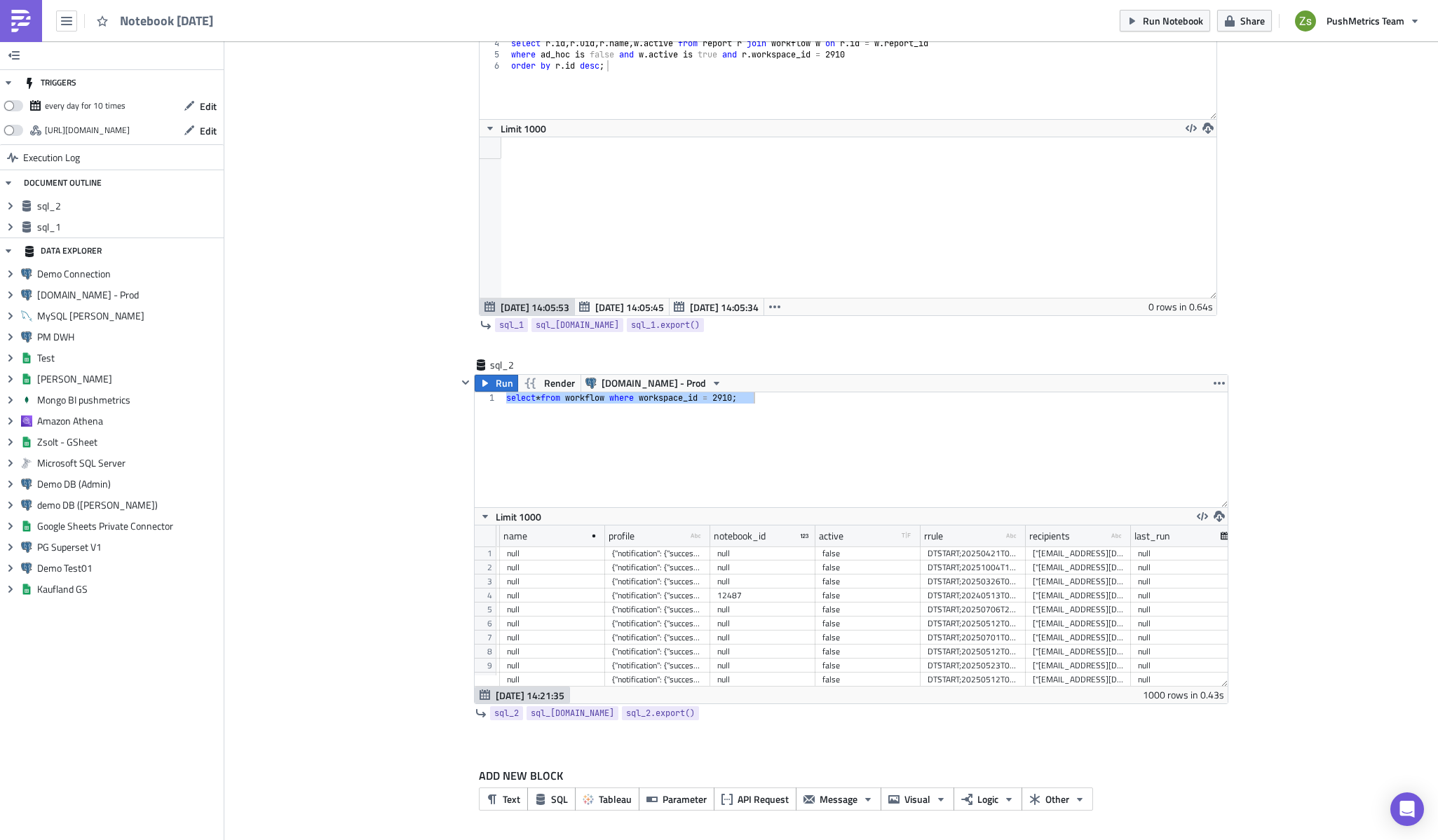
scroll to position [0, 0]
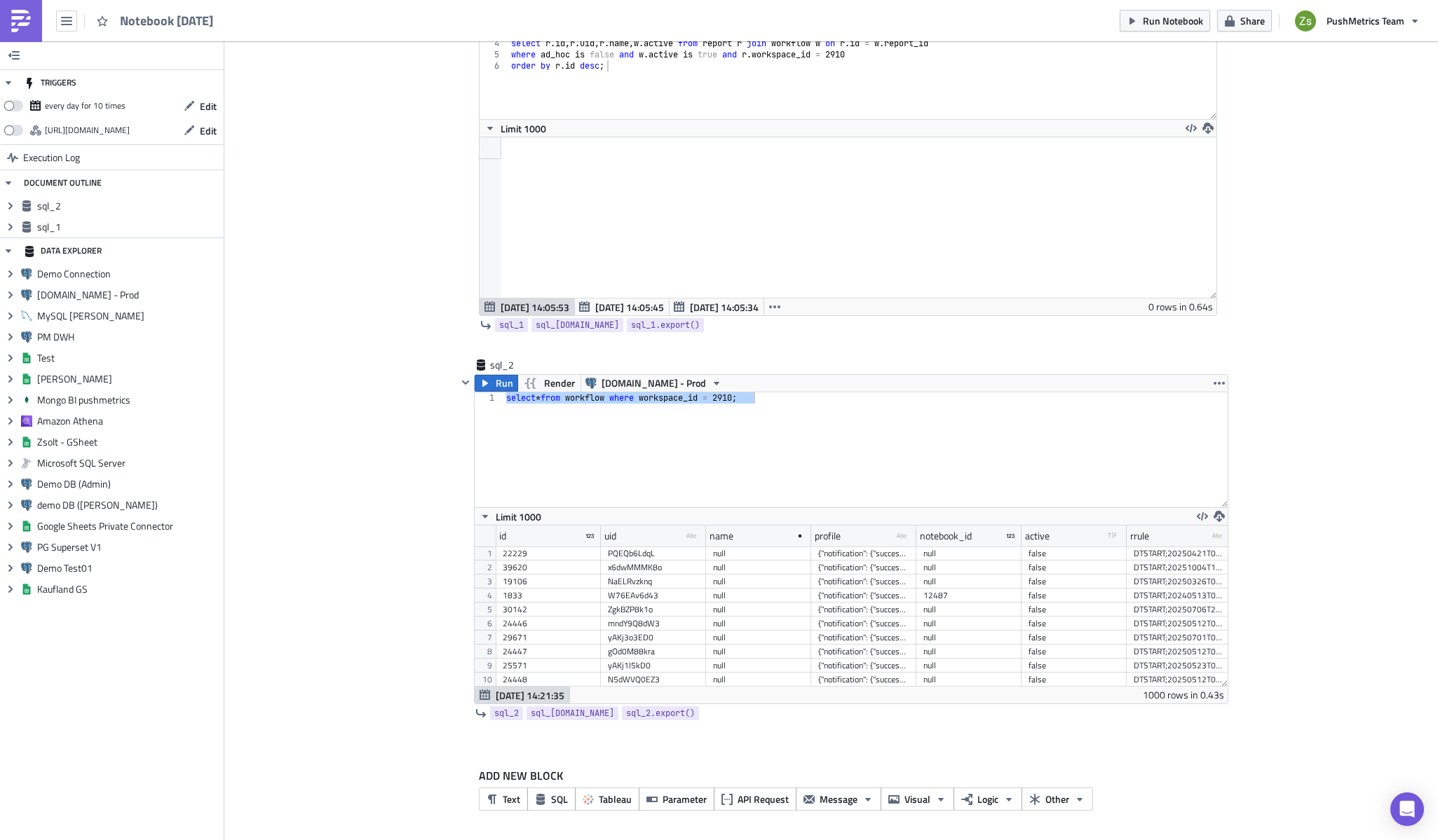
click at [747, 458] on div "select * from workflow where workspace_id = 2910 ;" at bounding box center [866, 449] width 725 height 115
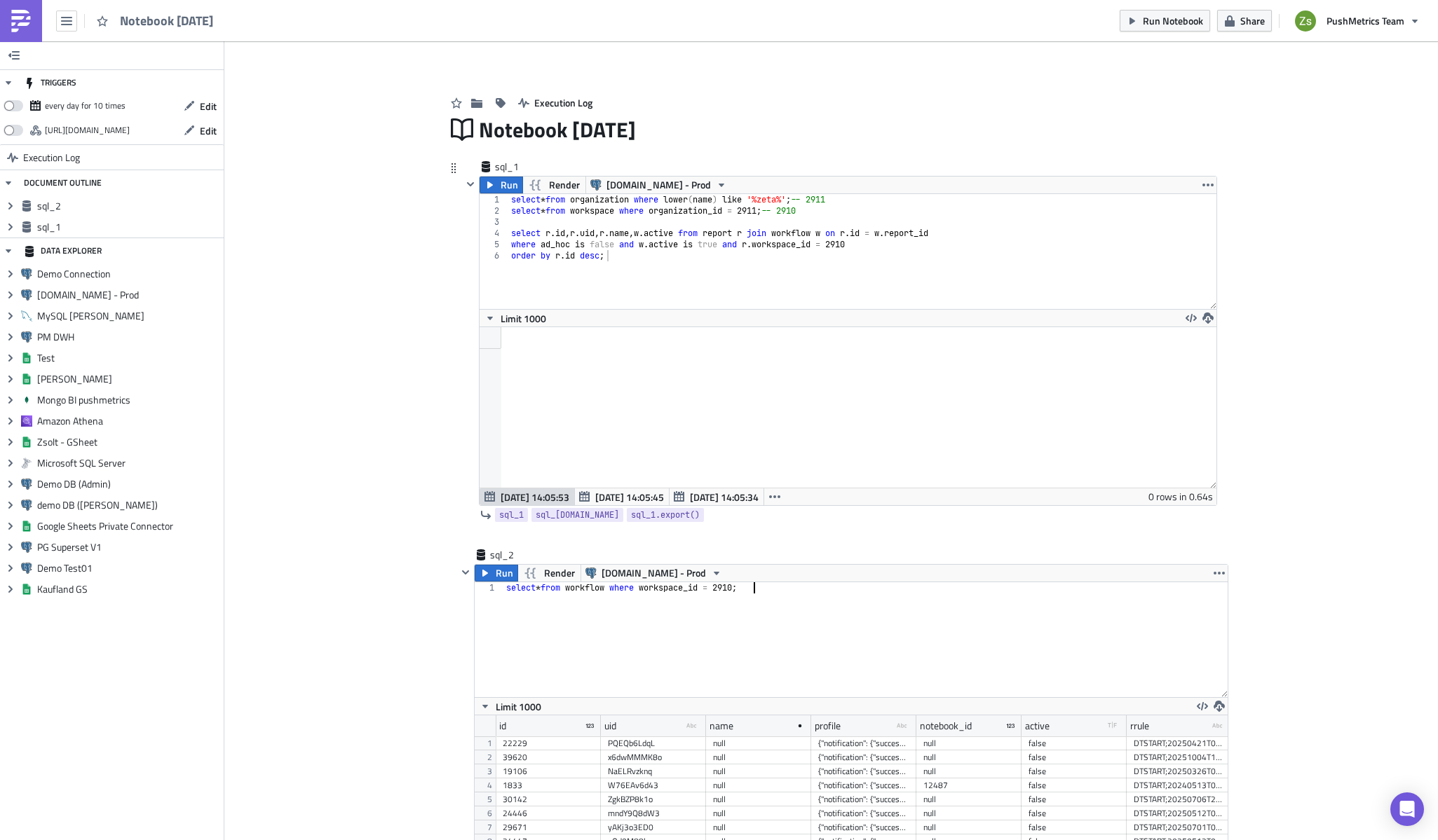
click at [735, 298] on div "select * from organization where lower ( name ) like '%zeta%' ; -- 2911 select …" at bounding box center [862, 262] width 708 height 137
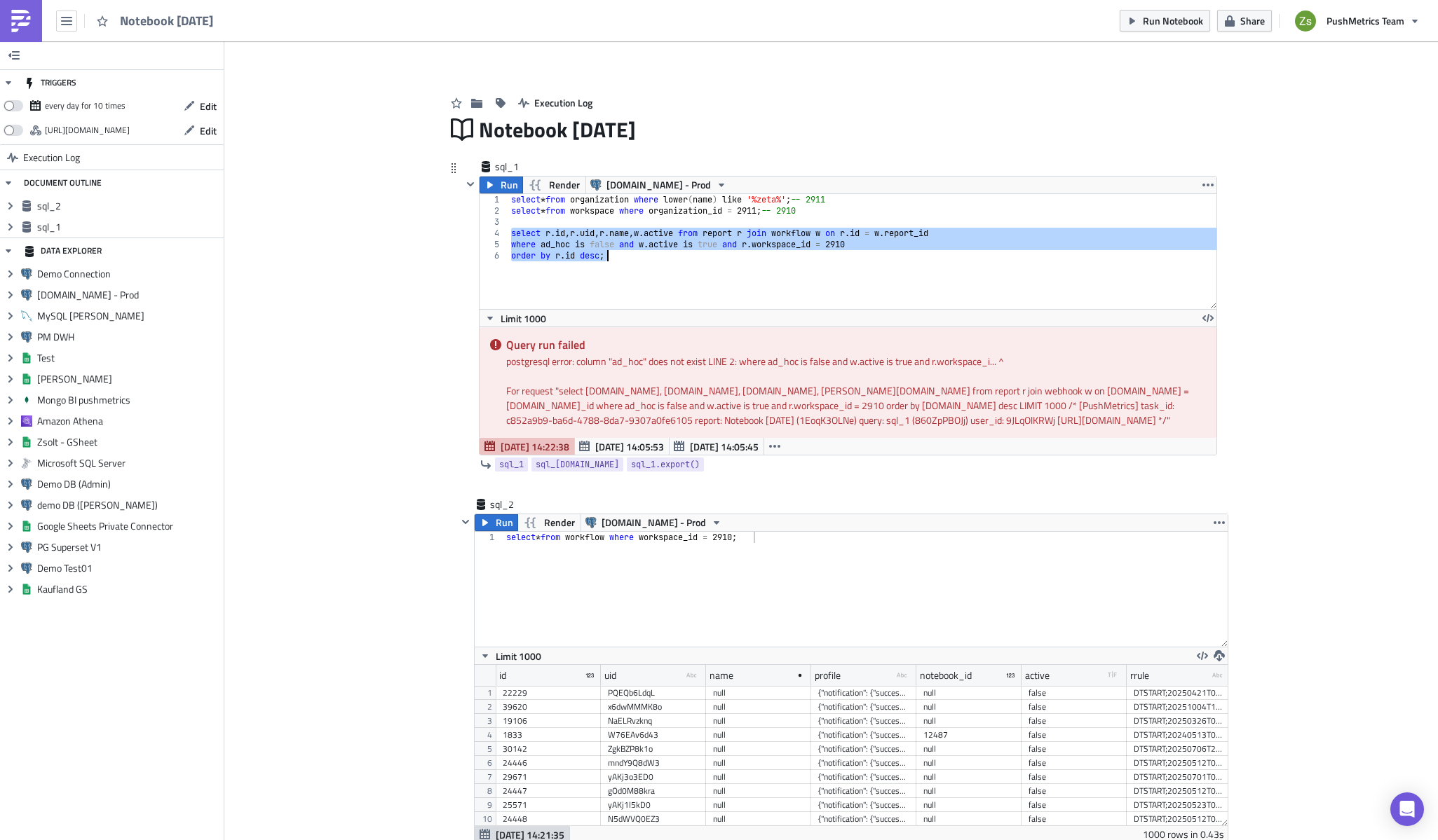
type textarea "order by [DOMAIN_NAME] desc;"
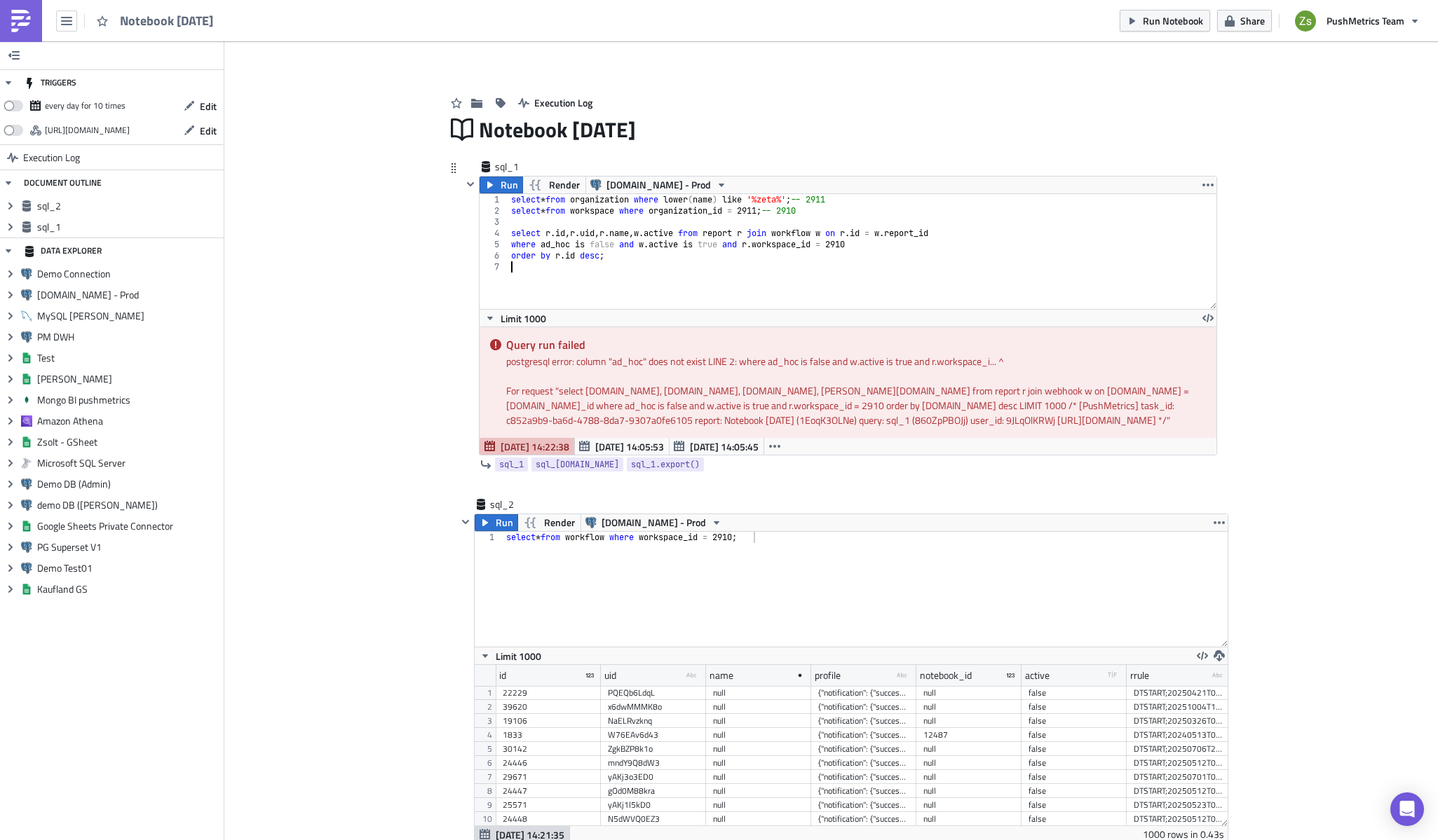
scroll to position [0, 0]
paste textarea "order by [DOMAIN_NAME] desc;"
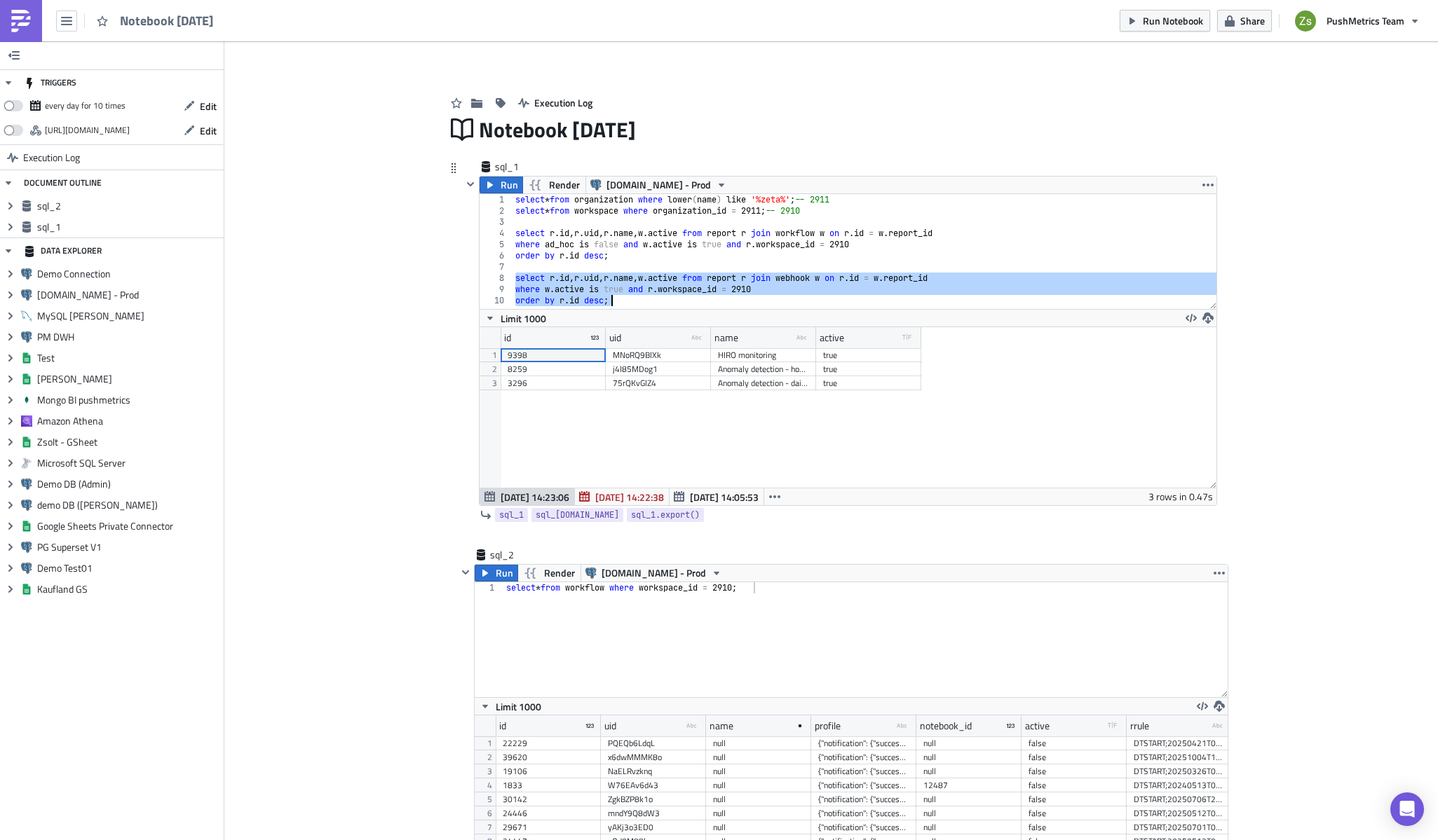
scroll to position [160, 736]
drag, startPoint x: 808, startPoint y: 343, endPoint x: 948, endPoint y: 361, distance: 141.2
click at [948, 361] on div "id uid type-text Created with Sketch. name type-text Created with Sketch. activ…" at bounding box center [848, 408] width 737 height 160
type textarea "where [PERSON_NAME]active is true and r.workspace_id = 2910 order by [DOMAIN_NA…"
click at [35, 15] on link at bounding box center [21, 21] width 42 height 42
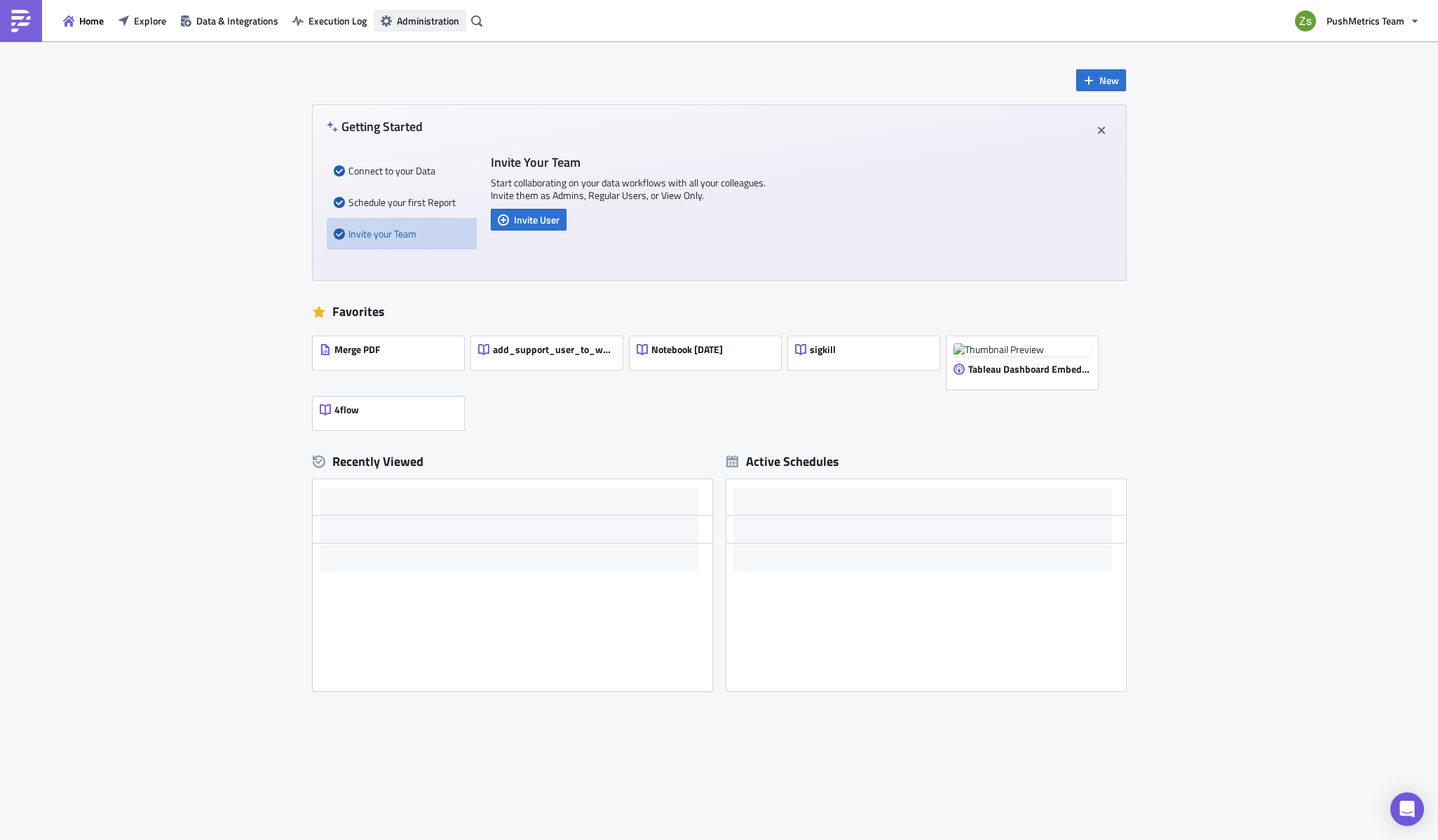
click at [440, 23] on span "Administration" at bounding box center [428, 20] width 62 height 15
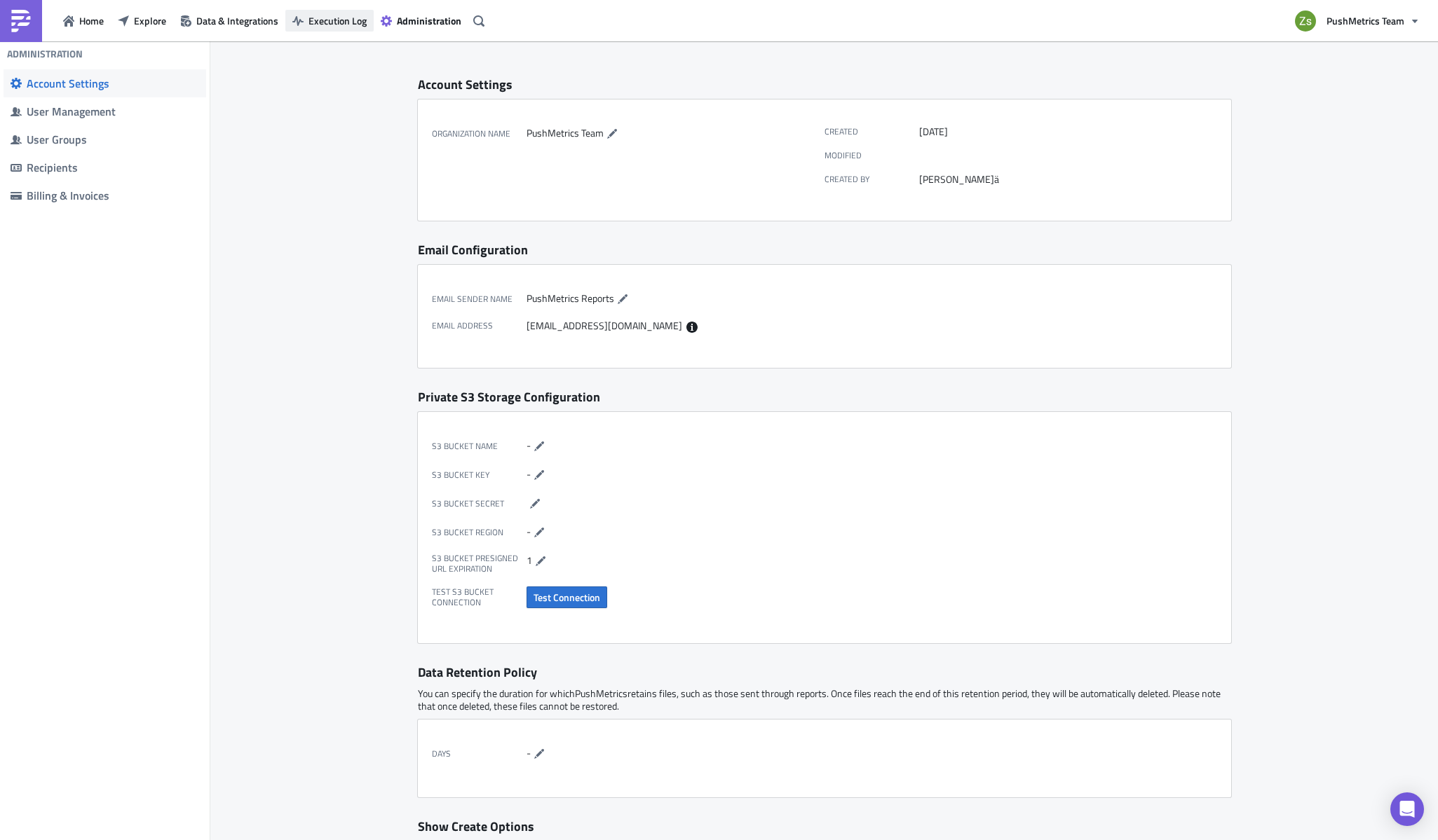
click at [349, 18] on span "Execution Log" at bounding box center [337, 20] width 58 height 15
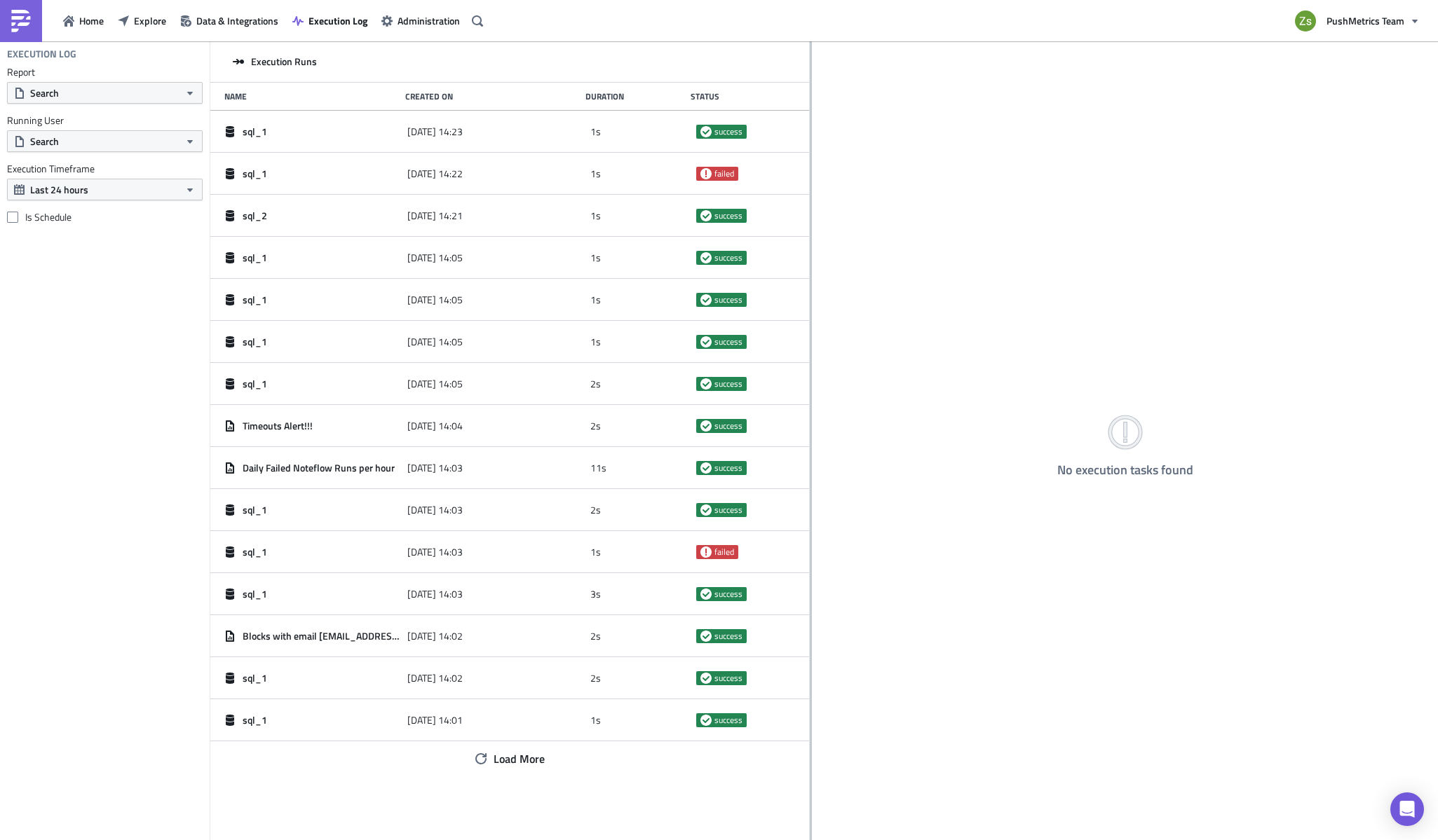
drag, startPoint x: 455, startPoint y: 47, endPoint x: 810, endPoint y: 110, distance: 360.5
click at [810, 110] on div at bounding box center [811, 442] width 2 height 801
click at [45, 212] on label "Is Schedule" at bounding box center [104, 217] width 196 height 13
click at [19, 213] on input "Is Schedule" at bounding box center [14, 217] width 9 height 9
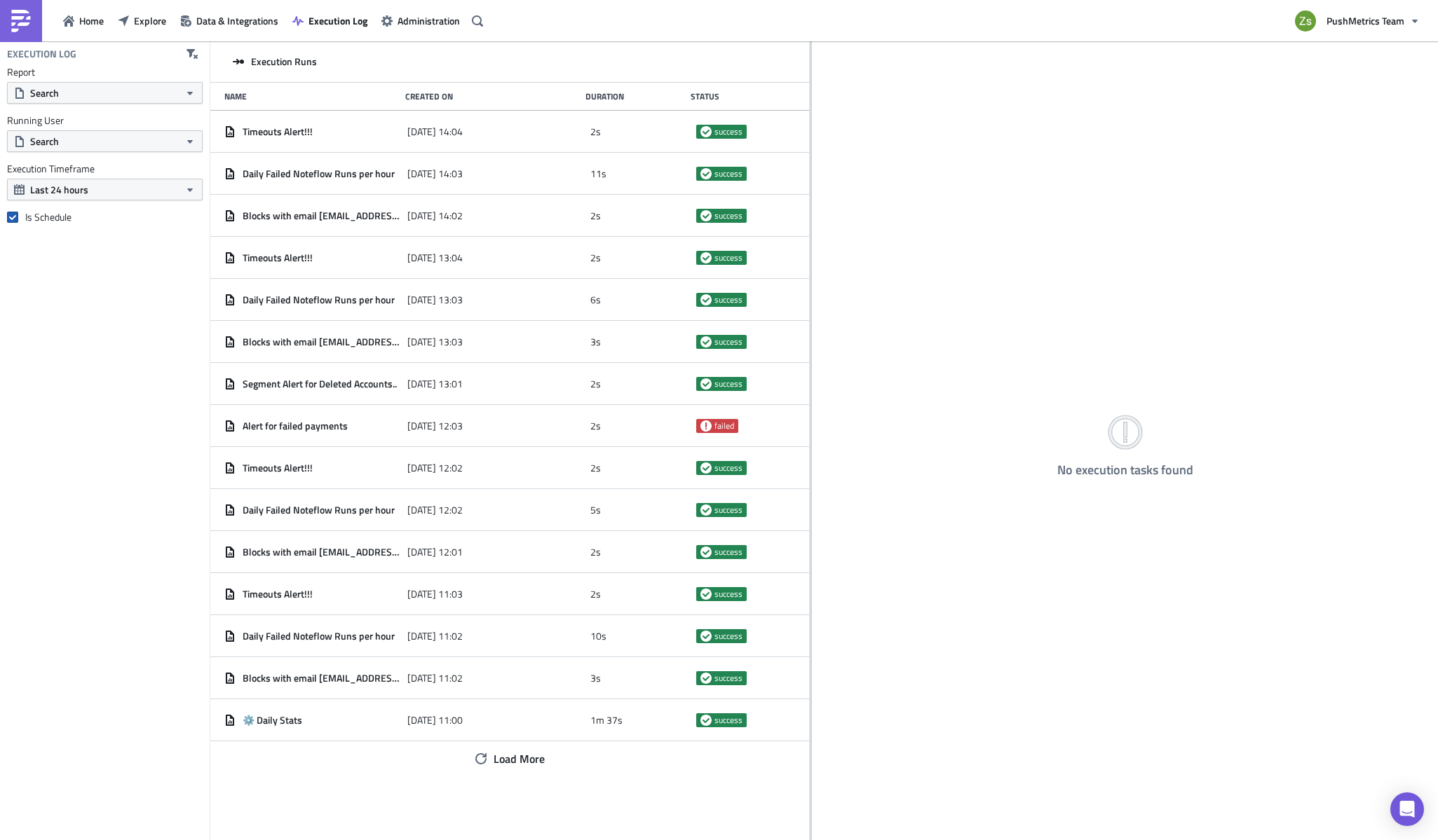
click at [47, 223] on label "Is Schedule" at bounding box center [104, 217] width 196 height 13
click at [19, 223] on input "Is Schedule" at bounding box center [14, 217] width 9 height 9
checkbox input "false"
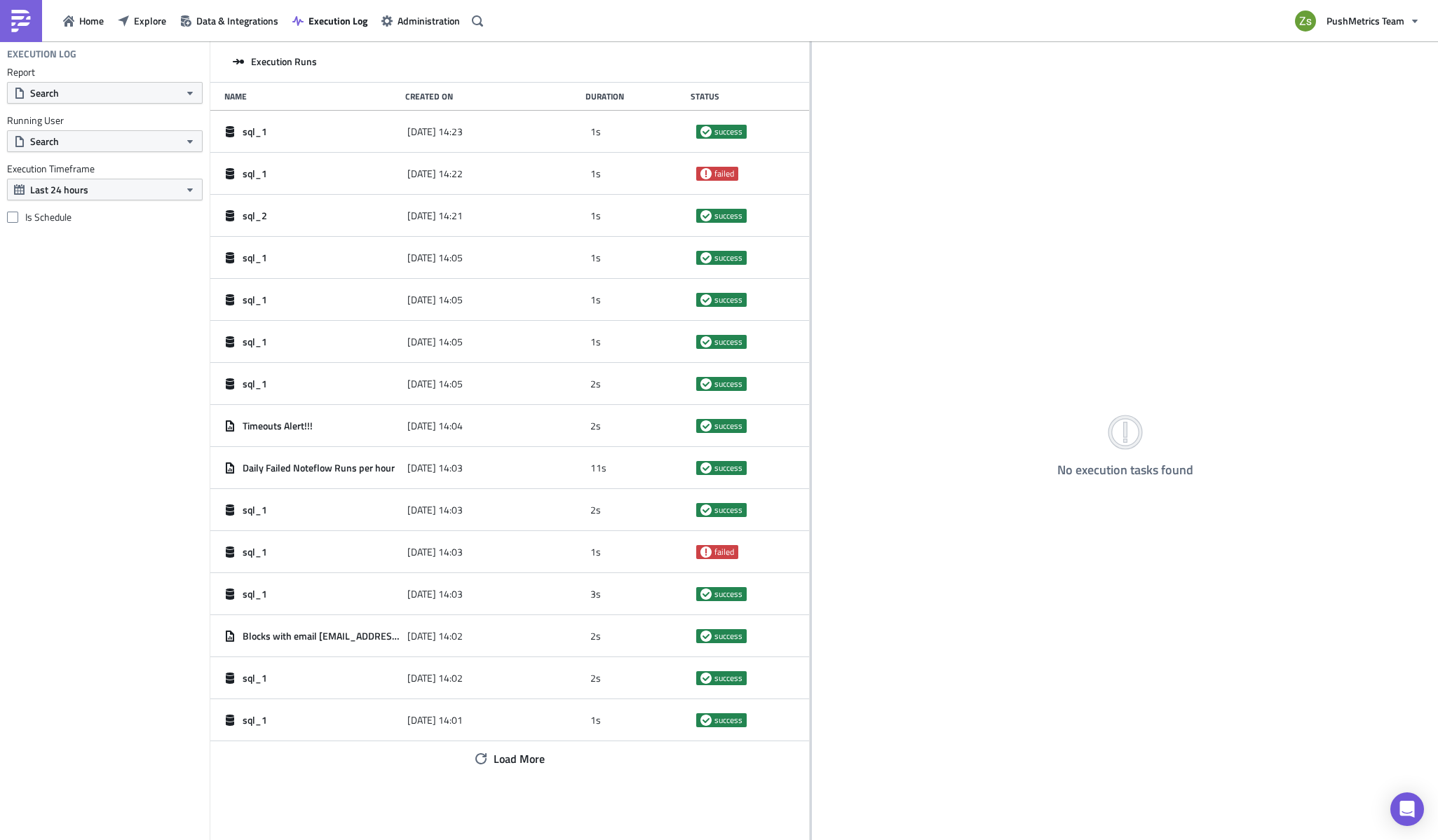
click at [32, 22] on link at bounding box center [21, 21] width 42 height 42
